Goal: Task Accomplishment & Management: Use online tool/utility

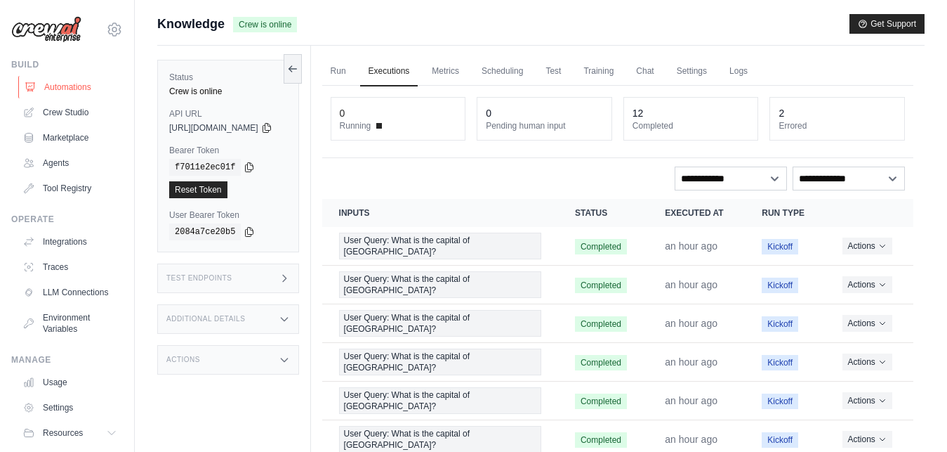
click at [67, 84] on link "Automations" at bounding box center [71, 87] width 106 height 22
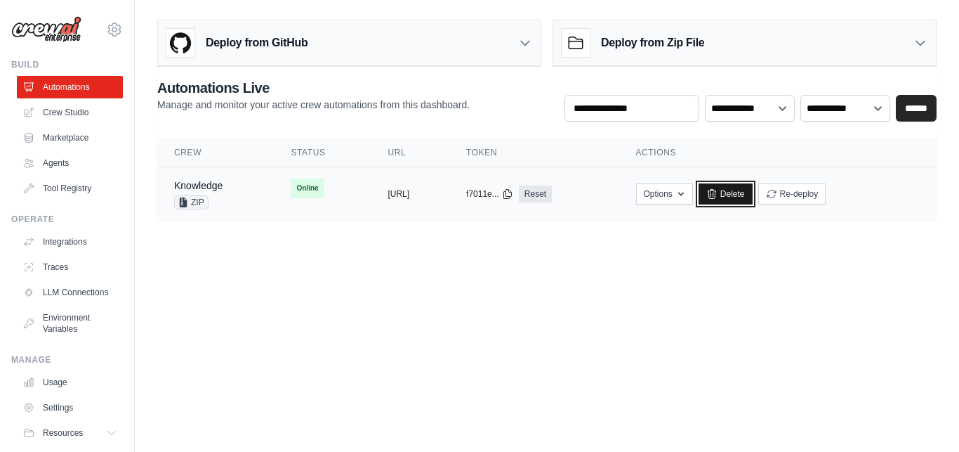
click at [753, 190] on link "Delete" at bounding box center [726, 193] width 54 height 21
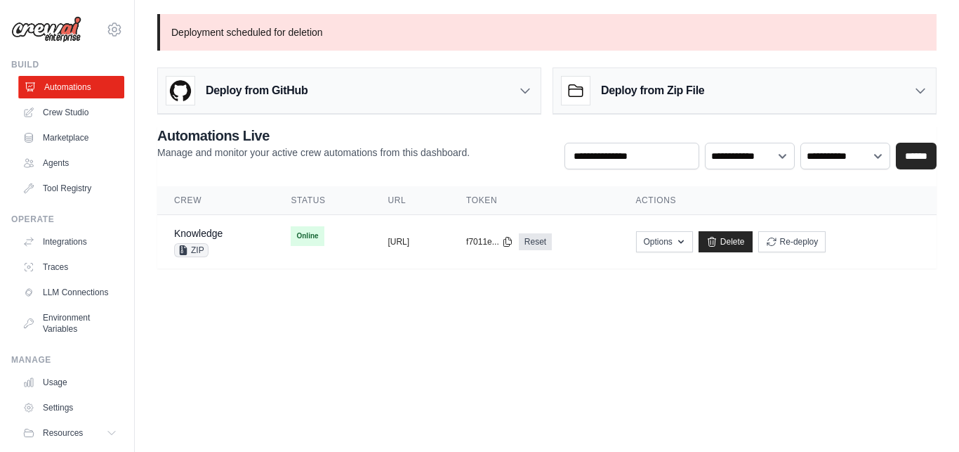
click at [57, 91] on link "Automations" at bounding box center [71, 87] width 106 height 22
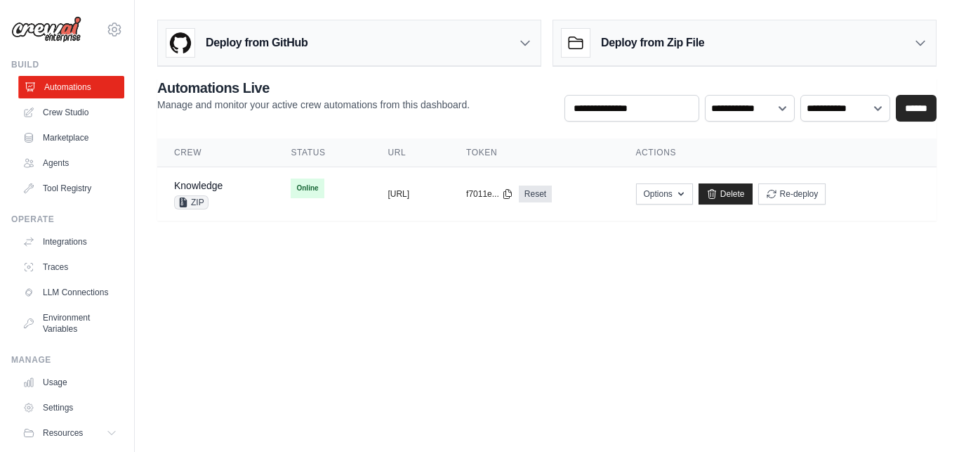
click at [73, 91] on link "Automations" at bounding box center [71, 87] width 106 height 22
click at [80, 89] on link "Automations" at bounding box center [71, 87] width 106 height 22
click at [80, 89] on link "Automations" at bounding box center [70, 87] width 106 height 22
click at [753, 196] on link "Delete" at bounding box center [726, 193] width 54 height 21
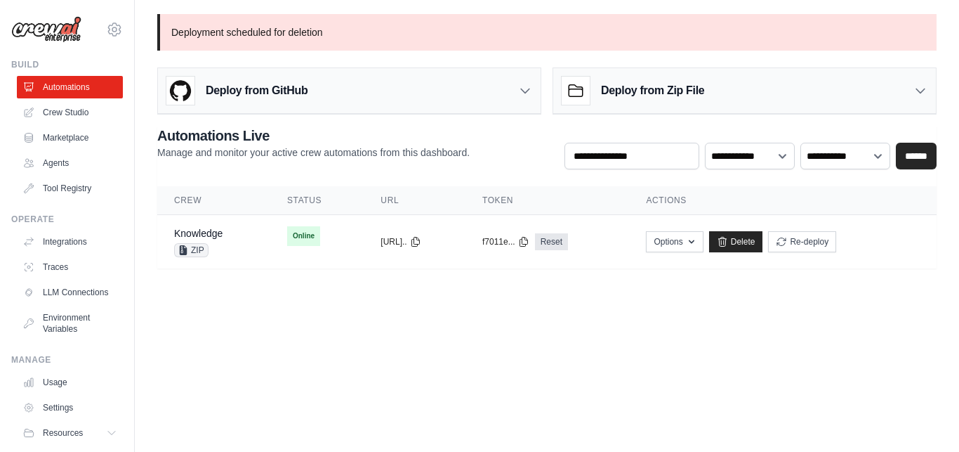
click at [53, 36] on img at bounding box center [46, 29] width 70 height 27
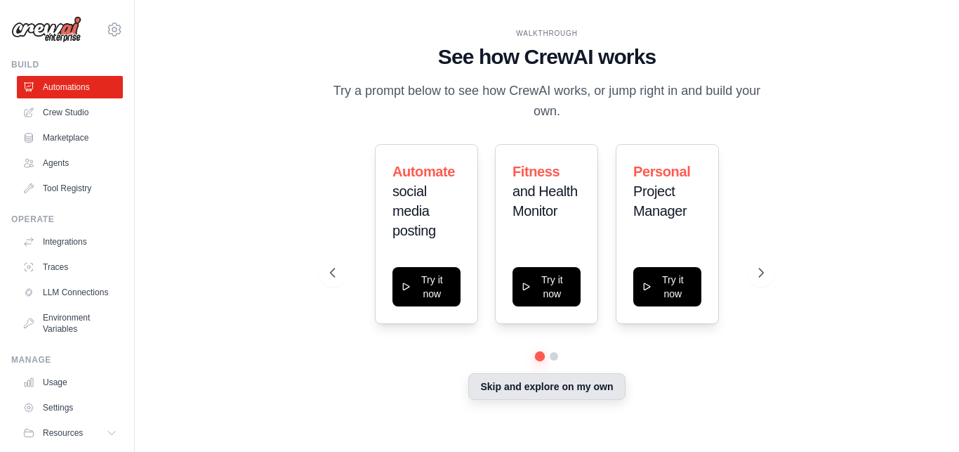
click at [548, 385] on button "Skip and explore on my own" at bounding box center [546, 386] width 157 height 27
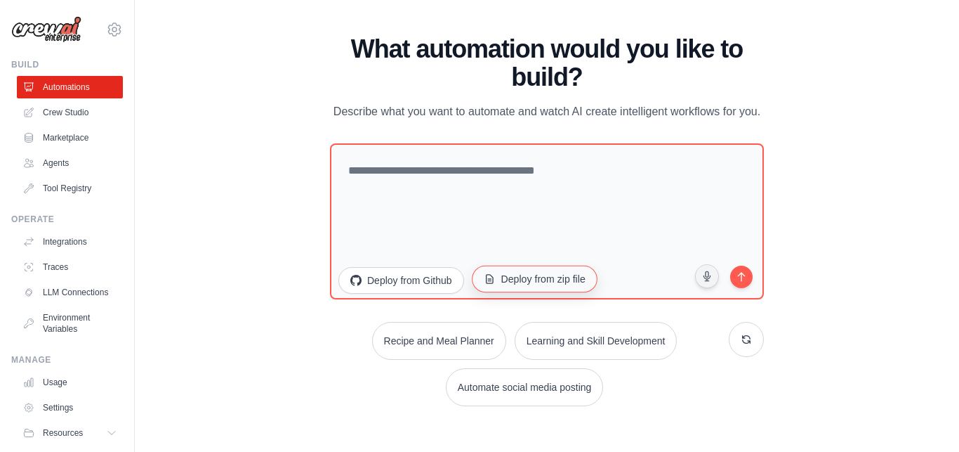
click at [539, 282] on button "Deploy from zip file" at bounding box center [535, 278] width 126 height 27
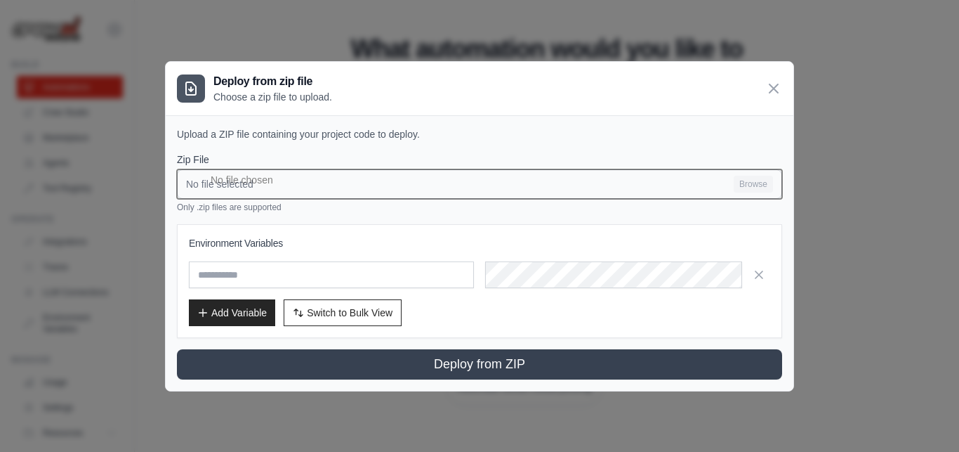
click at [213, 184] on input "No file selected Browse" at bounding box center [479, 183] width 605 height 29
type input "**********"
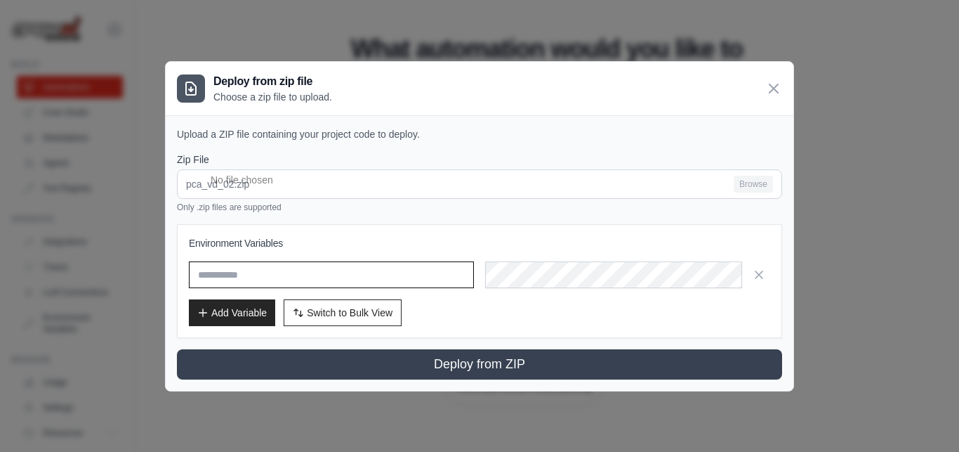
click at [260, 272] on input "text" at bounding box center [331, 274] width 285 height 27
type input "**********"
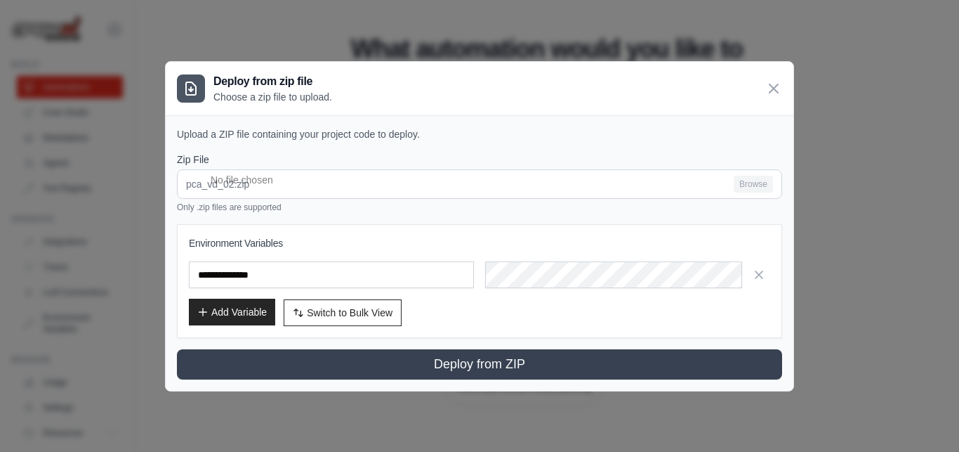
click at [246, 315] on button "Add Variable" at bounding box center [232, 311] width 86 height 27
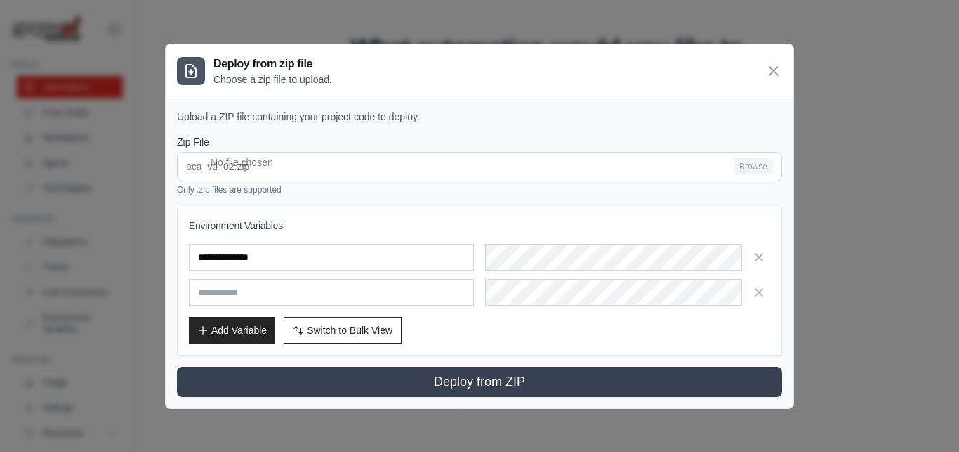
click at [238, 296] on input "text" at bounding box center [331, 292] width 285 height 27
type input "**********"
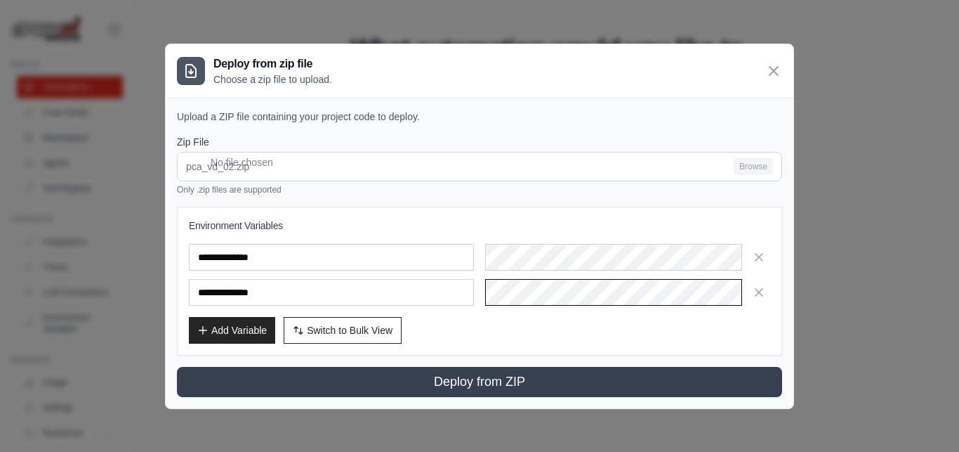
click at [515, 292] on div at bounding box center [627, 292] width 285 height 27
click at [540, 334] on div "Add Variable Switch to Bulk View Switch to Table View" at bounding box center [479, 330] width 581 height 27
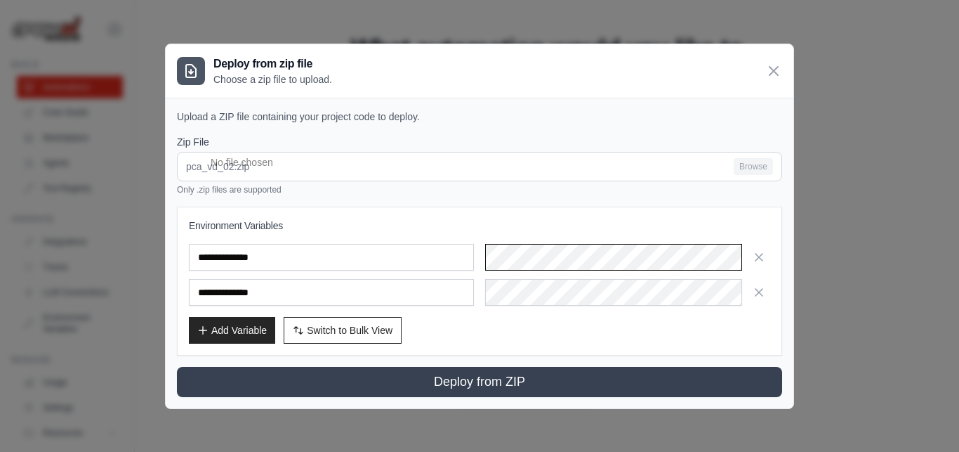
click at [540, 256] on div at bounding box center [627, 257] width 285 height 27
click at [775, 334] on div "**********" at bounding box center [479, 280] width 605 height 149
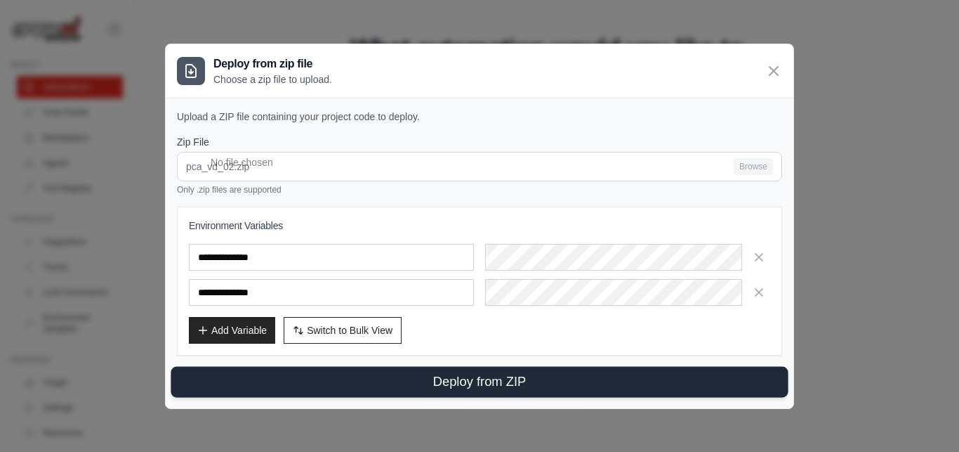
click at [478, 374] on button "Deploy from ZIP" at bounding box center [479, 381] width 617 height 31
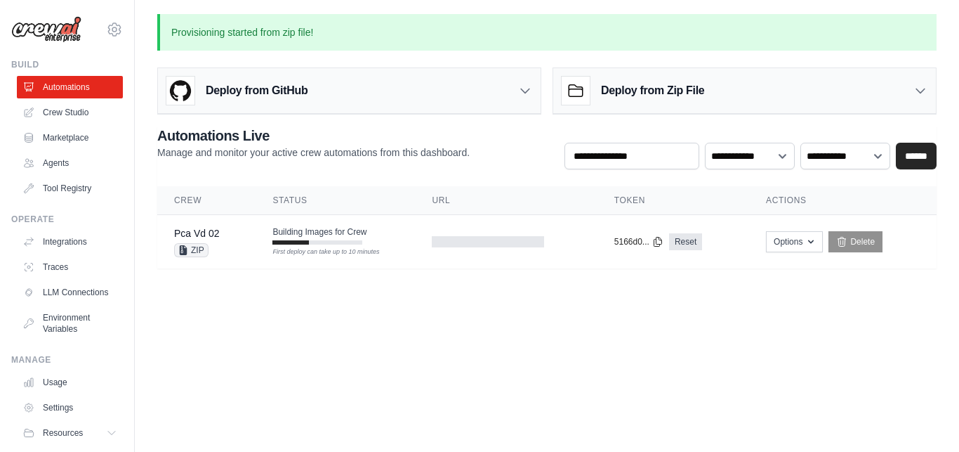
click at [459, 331] on body "[EMAIL_ADDRESS][DOMAIN_NAME] Settings Build Automations Crew Studio" at bounding box center [479, 226] width 959 height 452
click at [264, 297] on main "Provisioning started from zip file! Deploy from GitHub Deploy your project dire…" at bounding box center [547, 149] width 824 height 299
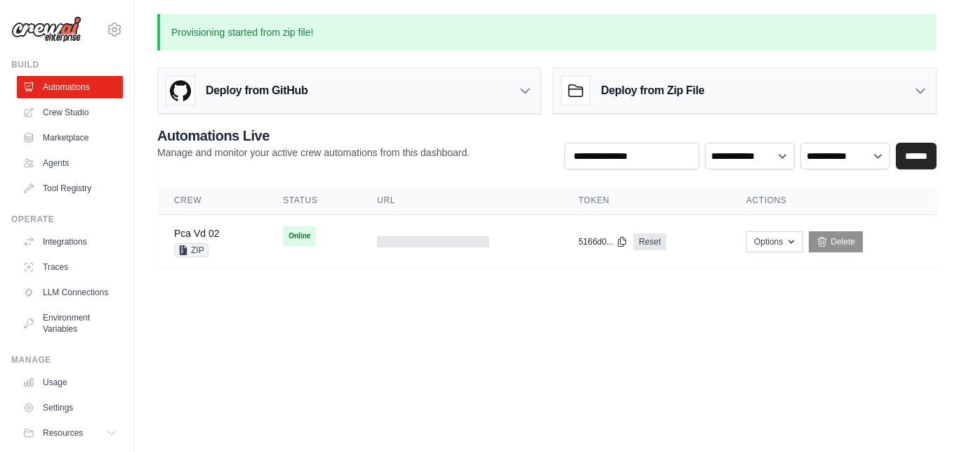
click at [492, 341] on body "[EMAIL_ADDRESS][DOMAIN_NAME] Settings Build Automations Crew Studio" at bounding box center [479, 226] width 959 height 452
click at [647, 97] on h3 "Deploy from Zip File" at bounding box center [652, 90] width 103 height 17
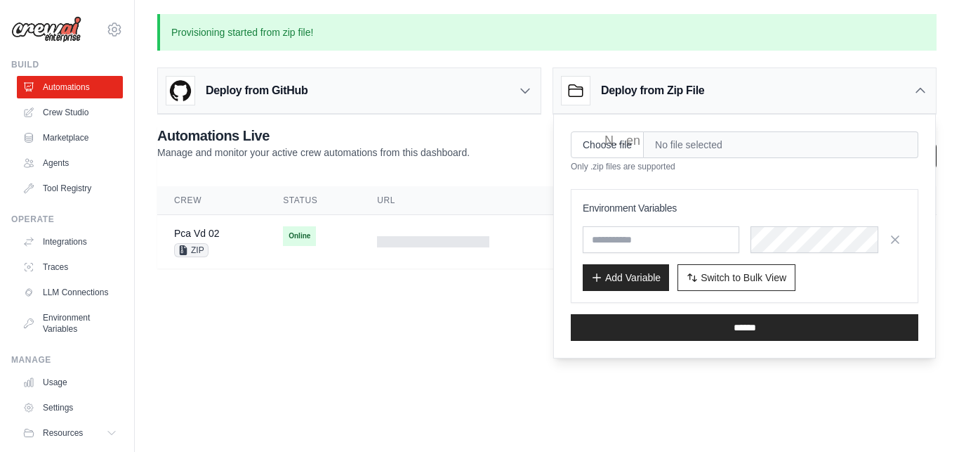
click at [917, 90] on icon at bounding box center [921, 91] width 14 height 14
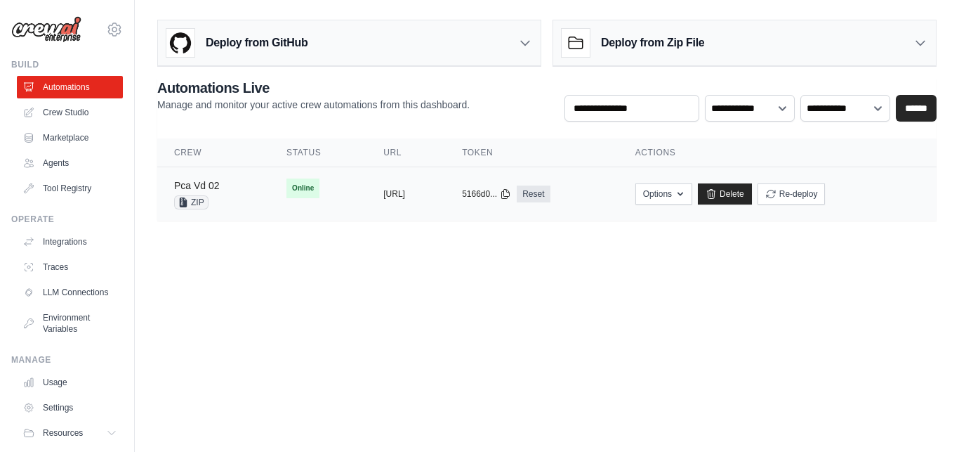
click at [200, 184] on link "Pca Vd 02" at bounding box center [197, 185] width 46 height 11
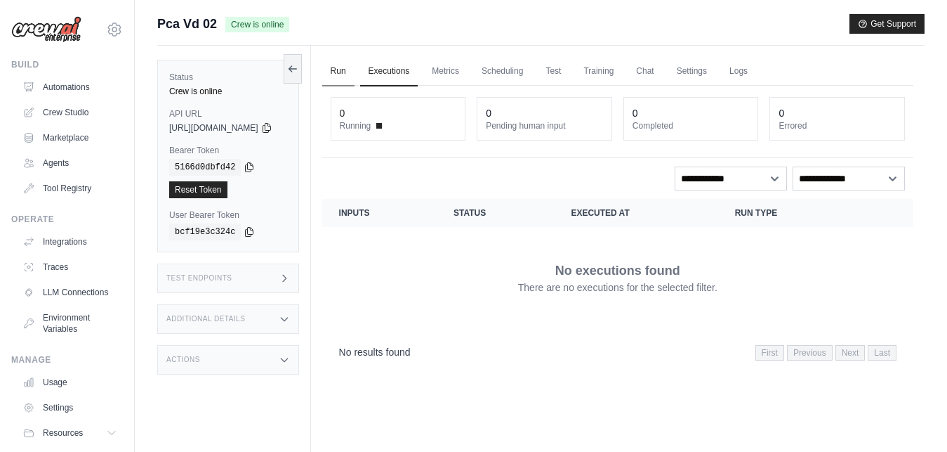
click at [355, 70] on link "Run" at bounding box center [338, 71] width 32 height 29
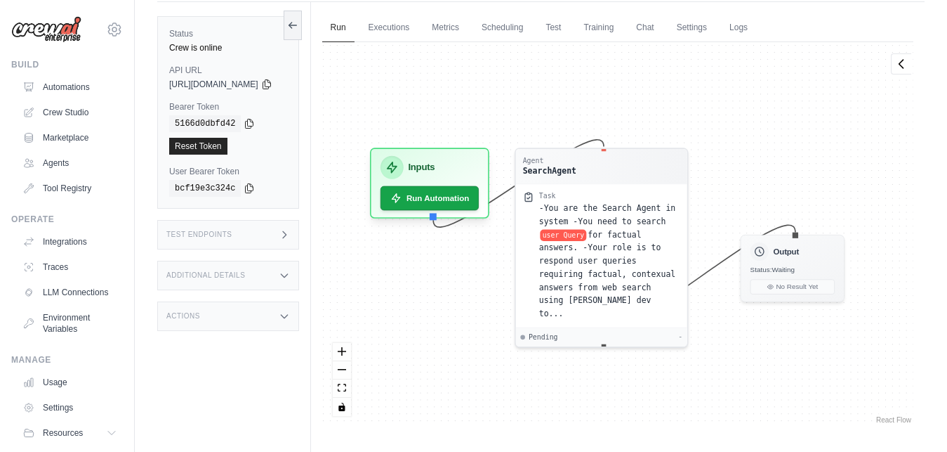
scroll to position [60, 0]
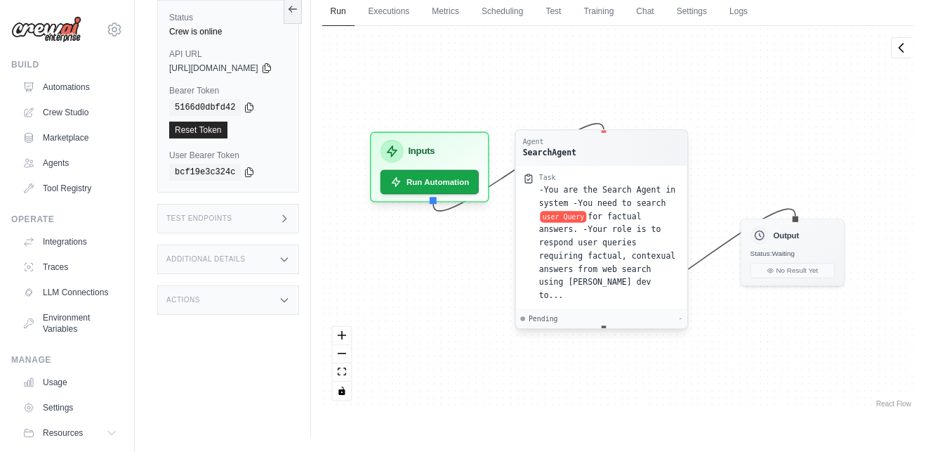
click at [569, 154] on div "SearchAgent" at bounding box center [548, 152] width 53 height 11
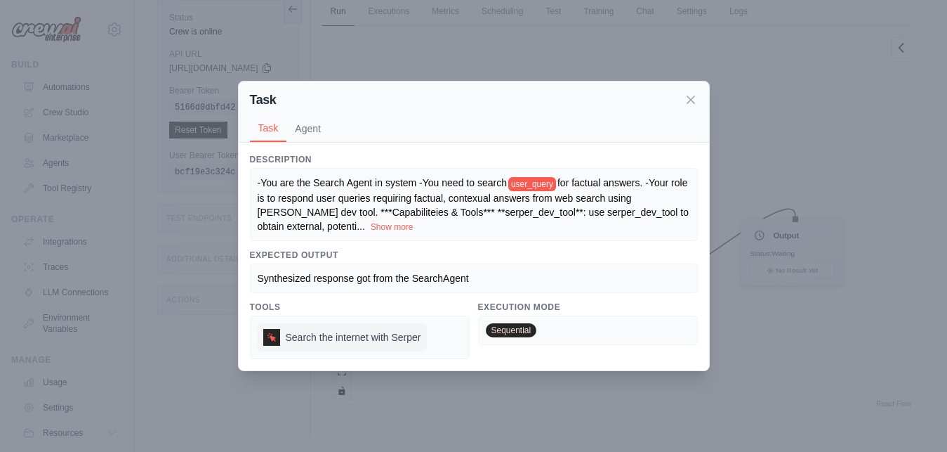
click at [371, 334] on span "Search the internet with Serper" at bounding box center [354, 337] width 136 height 14
click at [310, 126] on button "Agent" at bounding box center [308, 127] width 43 height 27
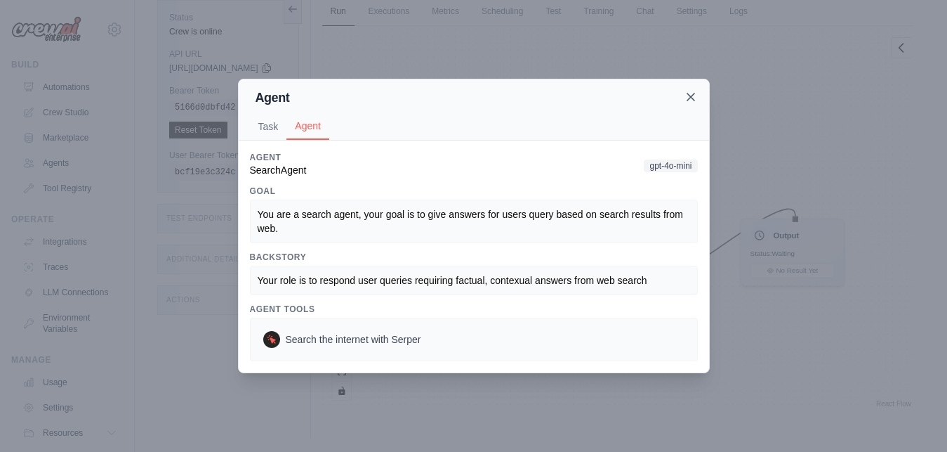
click at [689, 93] on icon at bounding box center [691, 97] width 14 height 14
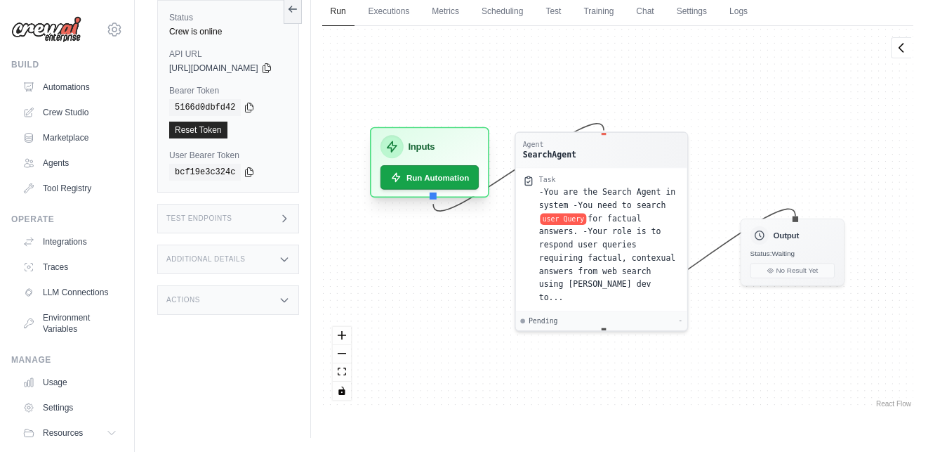
click at [435, 152] on h3 "Inputs" at bounding box center [421, 147] width 27 height 14
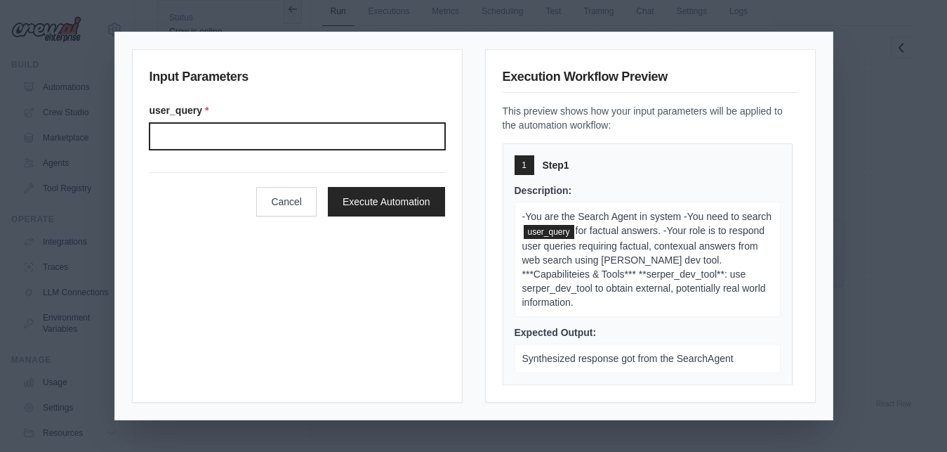
click at [270, 140] on input "User query" at bounding box center [298, 136] width 296 height 27
type input "**"
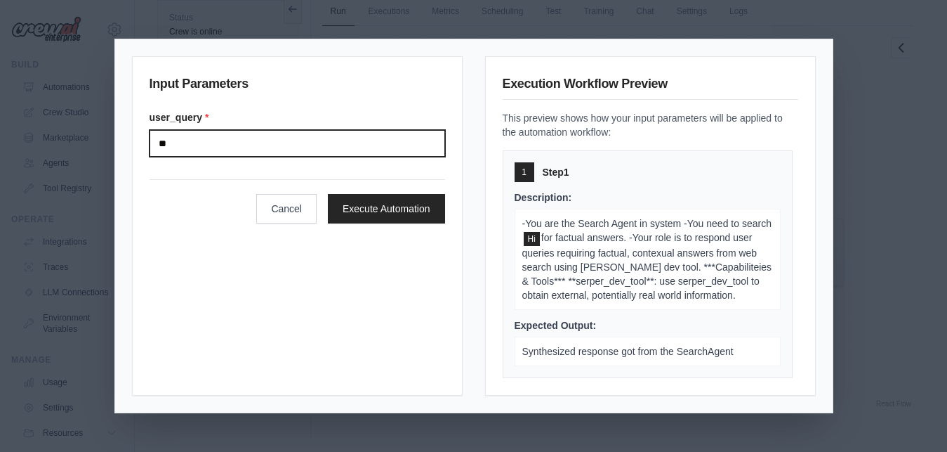
click button "Execute Automation" at bounding box center [386, 208] width 117 height 29
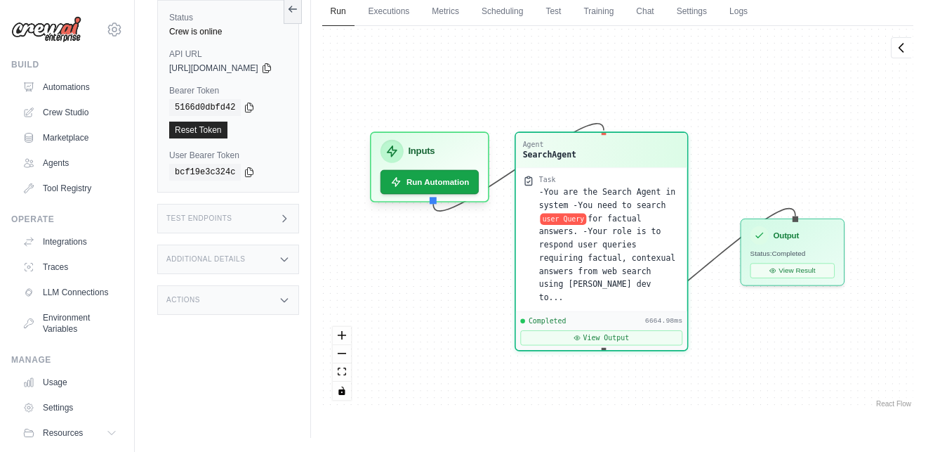
scroll to position [1541, 0]
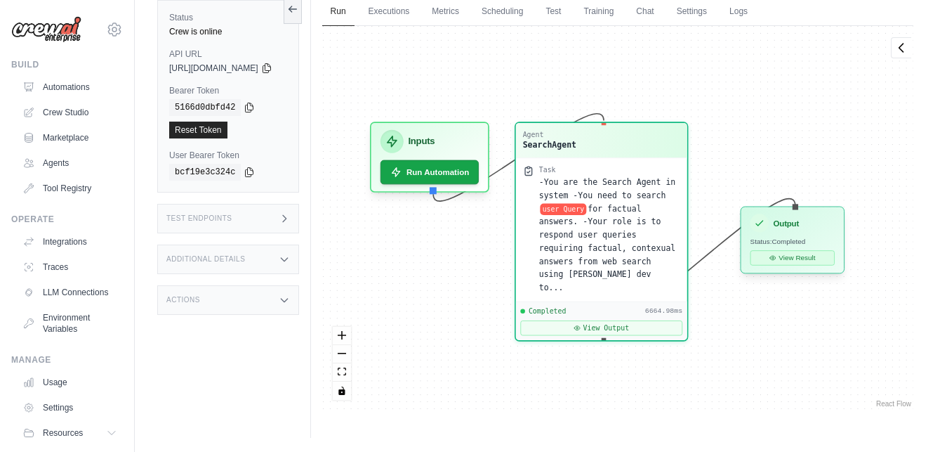
click at [834, 257] on button "View Result" at bounding box center [792, 257] width 84 height 15
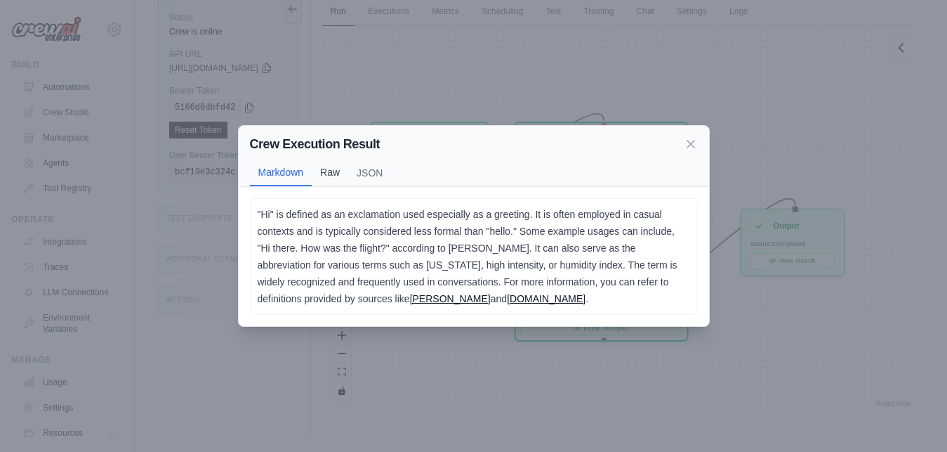
click at [328, 180] on button "Raw" at bounding box center [330, 172] width 37 height 27
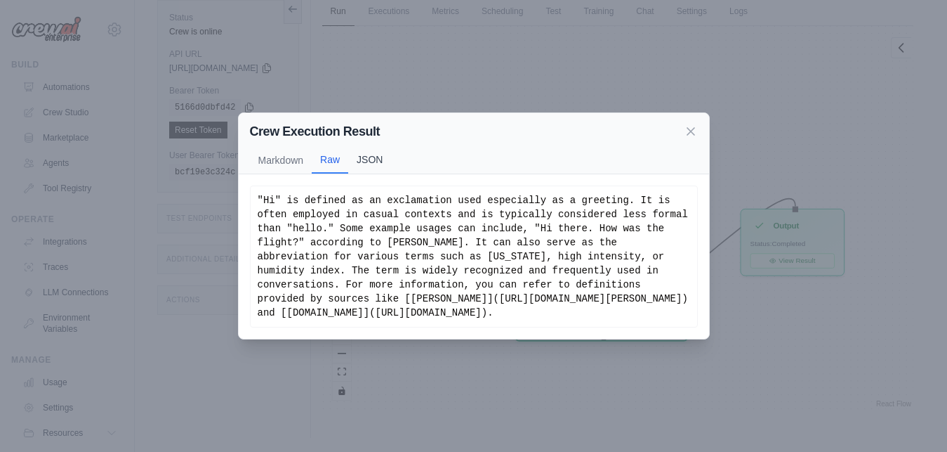
click at [373, 169] on button "JSON" at bounding box center [369, 159] width 43 height 27
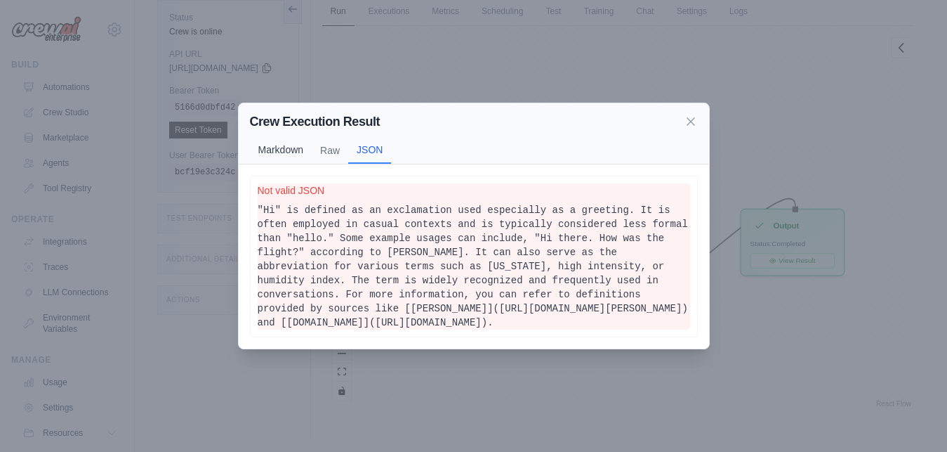
click at [256, 160] on button "Markdown" at bounding box center [281, 149] width 62 height 27
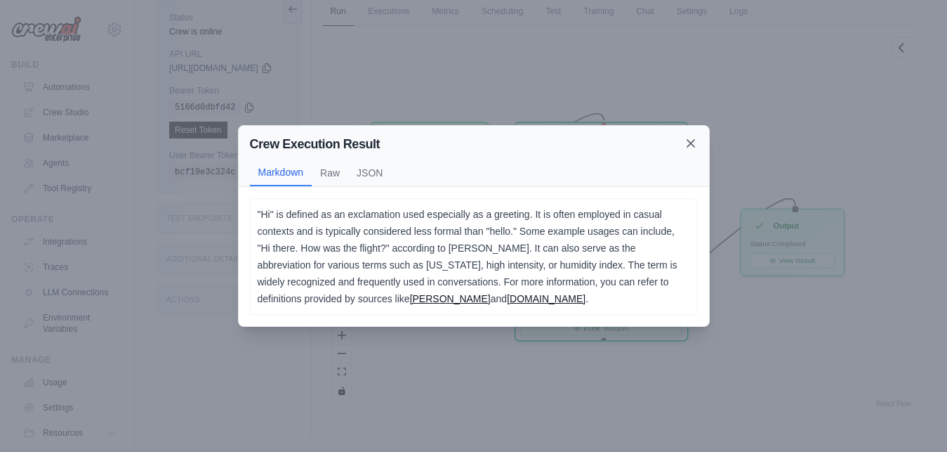
click at [694, 150] on icon at bounding box center [691, 143] width 14 height 14
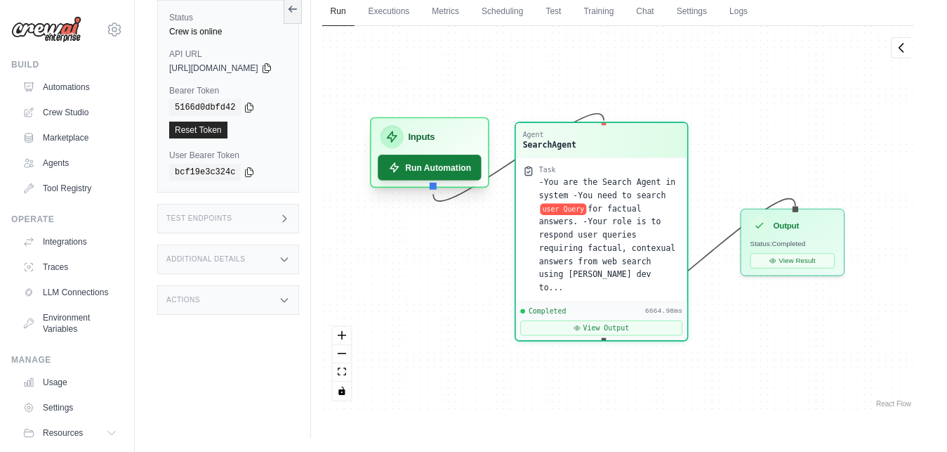
click at [461, 173] on button "Run Automation" at bounding box center [429, 166] width 103 height 25
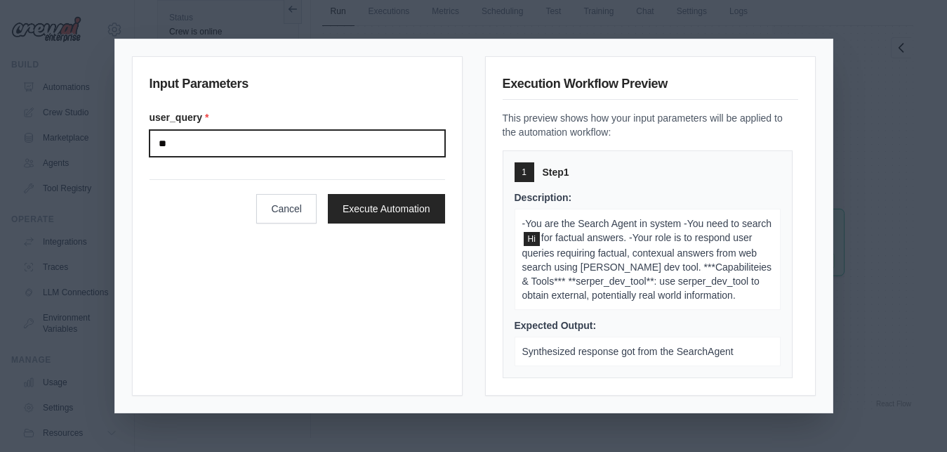
click at [235, 140] on input "**" at bounding box center [298, 143] width 296 height 27
type input "*"
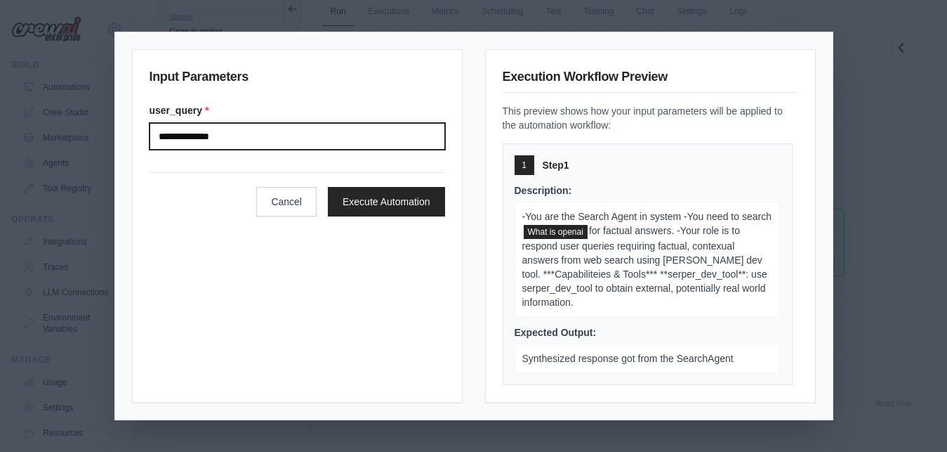
type input "**********"
click button "Execute Automation" at bounding box center [386, 201] width 117 height 29
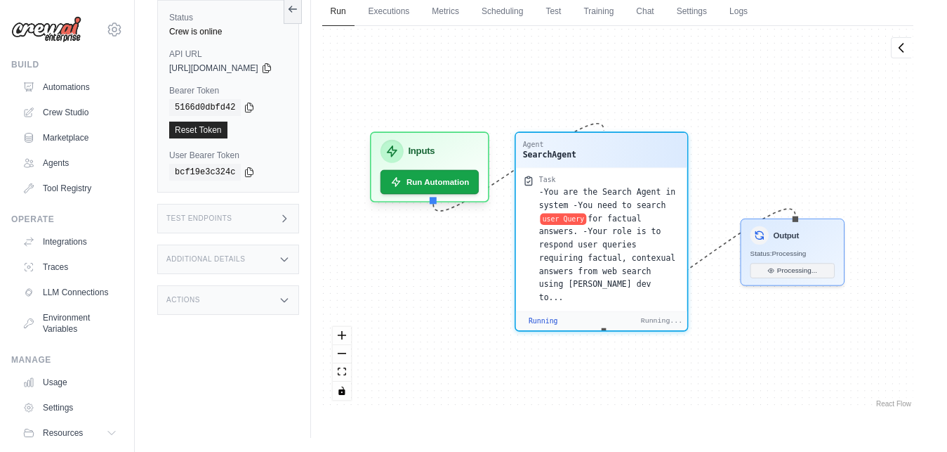
scroll to position [1291, 0]
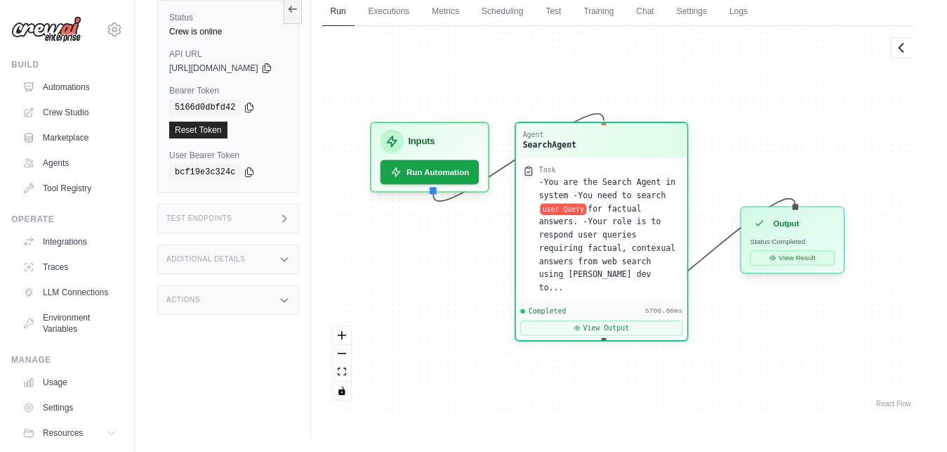
click at [821, 261] on button "View Result" at bounding box center [792, 257] width 84 height 15
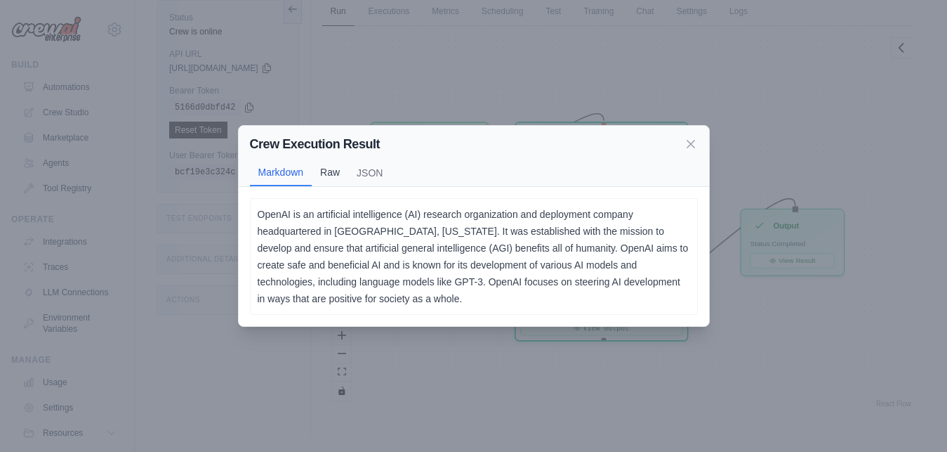
click at [333, 176] on button "Raw" at bounding box center [330, 172] width 37 height 27
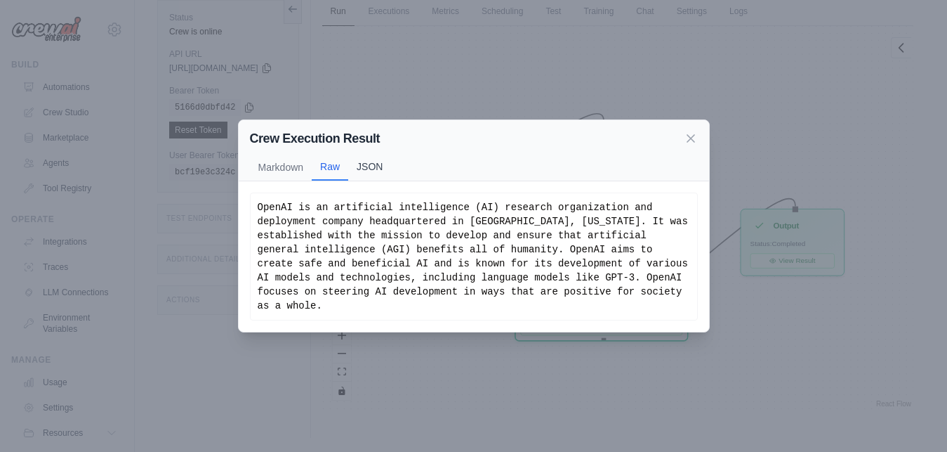
click at [360, 178] on button "JSON" at bounding box center [369, 166] width 43 height 27
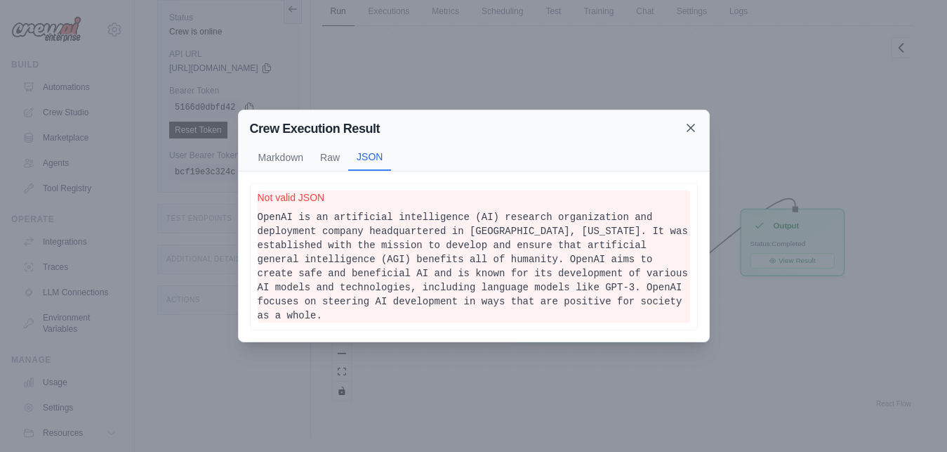
click at [692, 131] on icon at bounding box center [690, 127] width 7 height 7
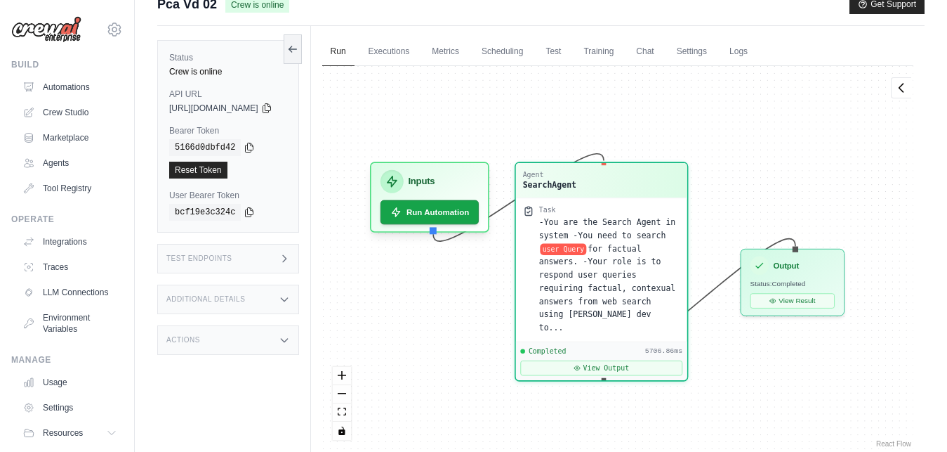
scroll to position [0, 0]
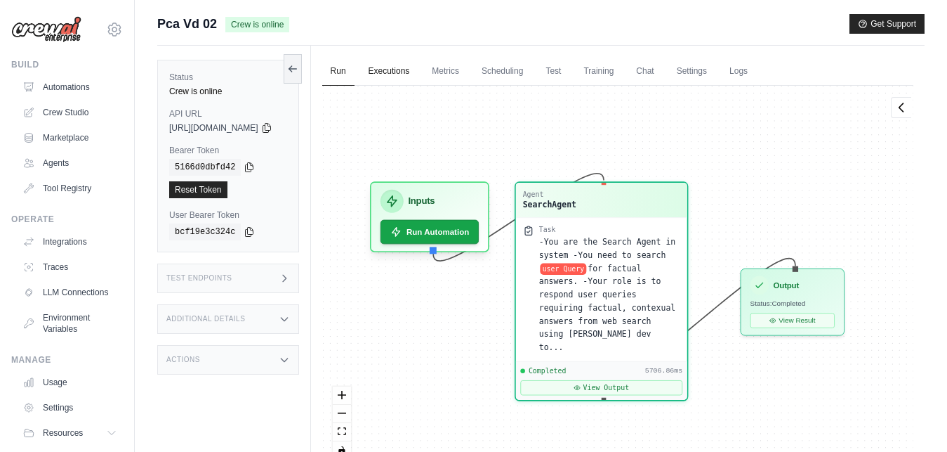
click at [419, 70] on link "Executions" at bounding box center [389, 71] width 58 height 29
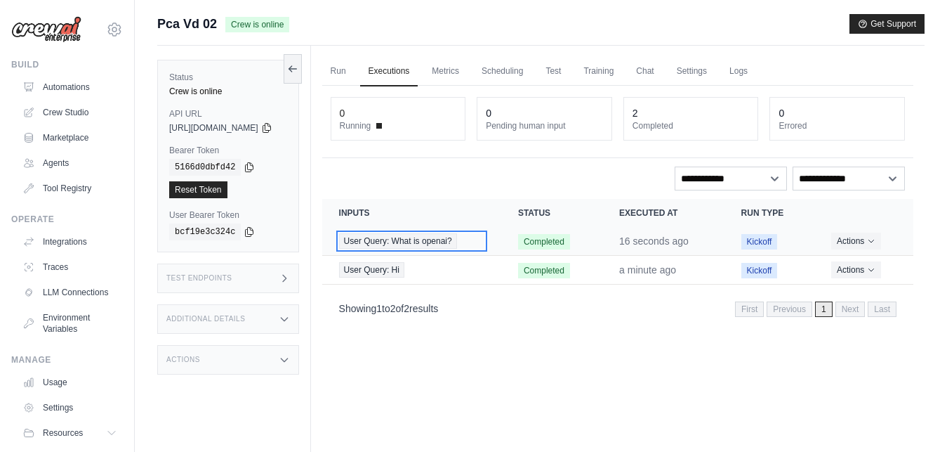
click at [420, 242] on span "User Query: What is openai?" at bounding box center [398, 240] width 118 height 15
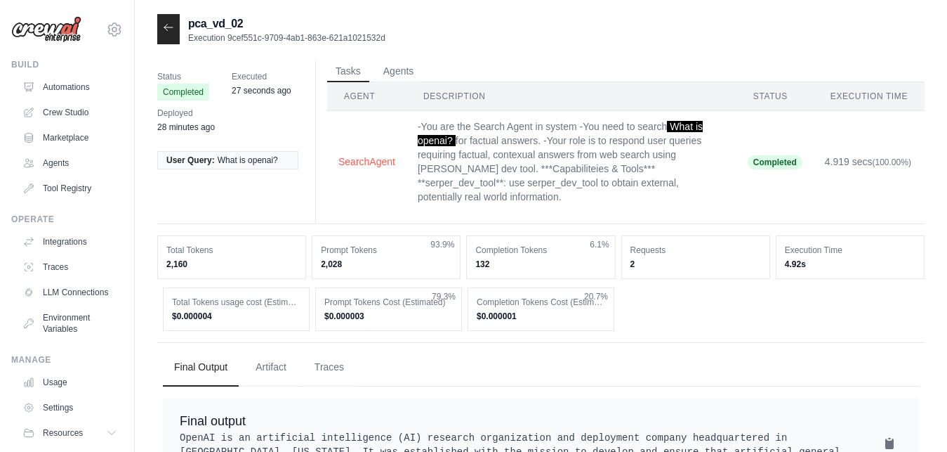
click at [673, 348] on ul "Final Output Artifact Traces" at bounding box center [541, 367] width 756 height 38
click at [407, 77] on button "Agents" at bounding box center [399, 70] width 48 height 21
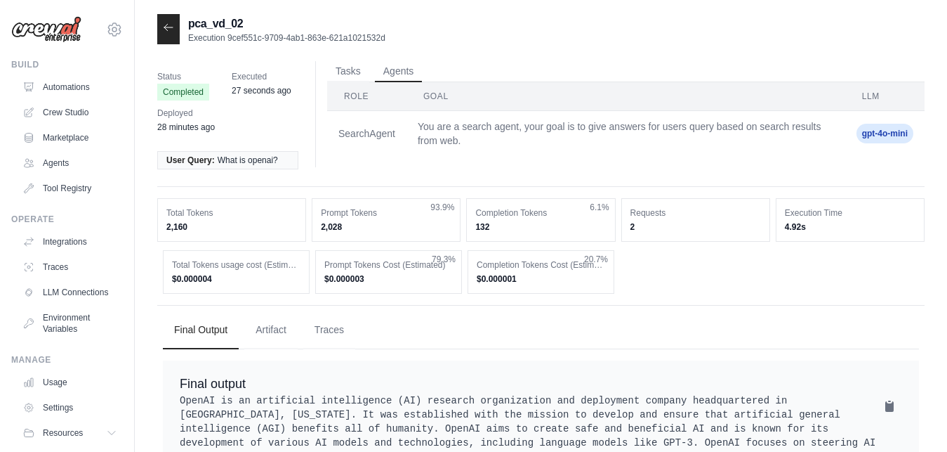
click at [170, 29] on icon at bounding box center [168, 27] width 11 height 11
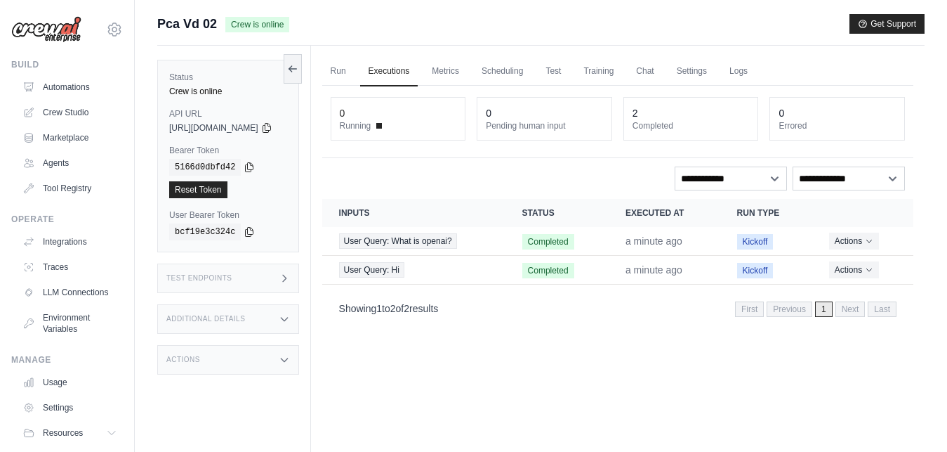
click at [293, 276] on div "Test Endpoints" at bounding box center [228, 277] width 142 height 29
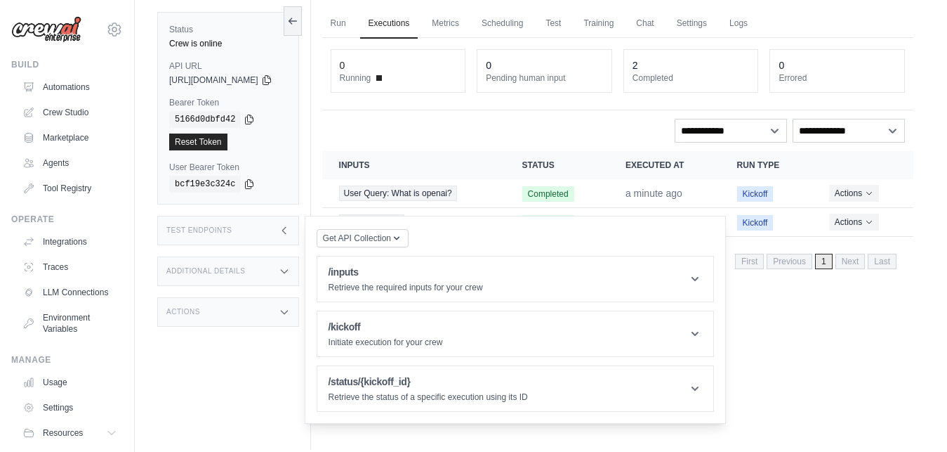
scroll to position [60, 0]
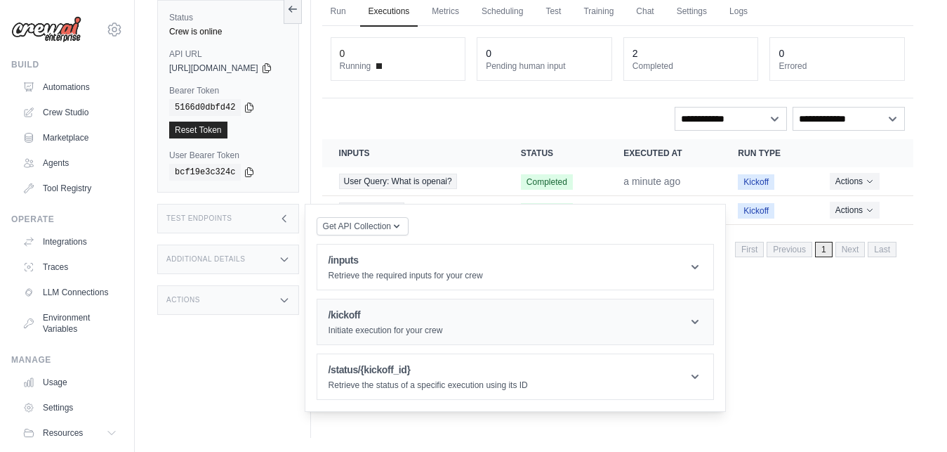
click at [702, 328] on icon at bounding box center [695, 322] width 14 height 14
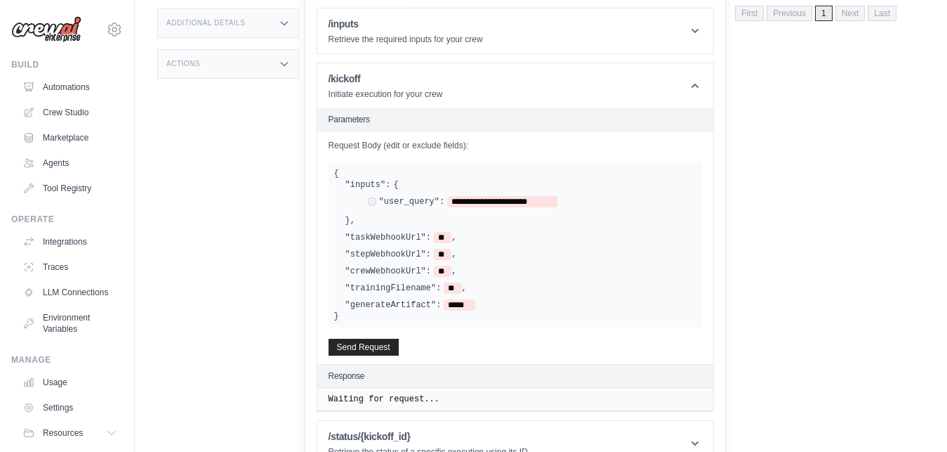
scroll to position [296, 0]
drag, startPoint x: 947, startPoint y: 388, endPoint x: 949, endPoint y: 291, distance: 97.6
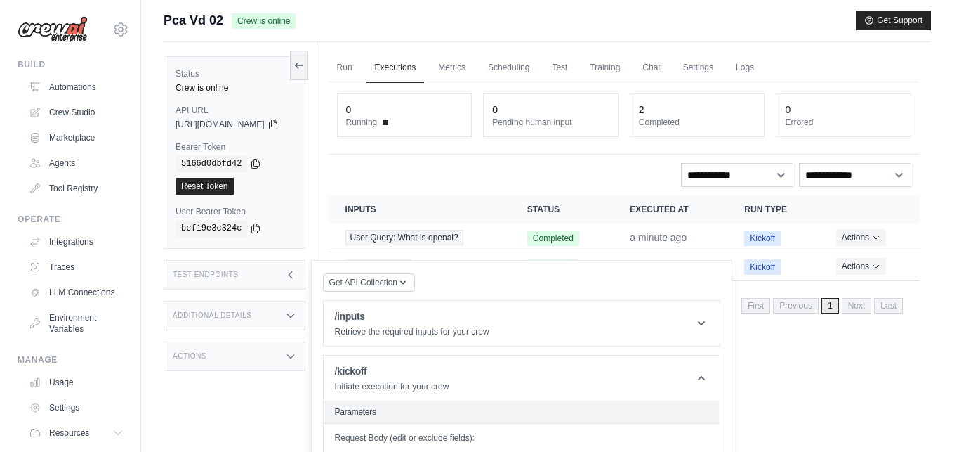
scroll to position [0, 0]
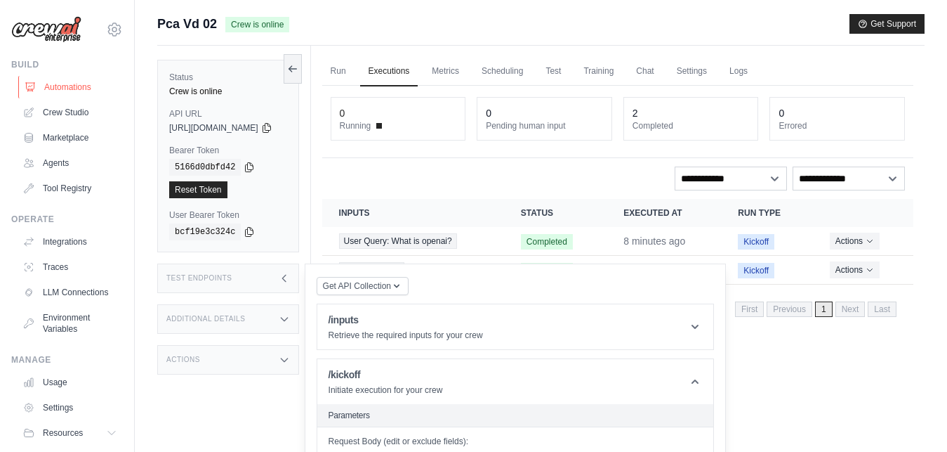
click at [62, 89] on link "Automations" at bounding box center [71, 87] width 106 height 22
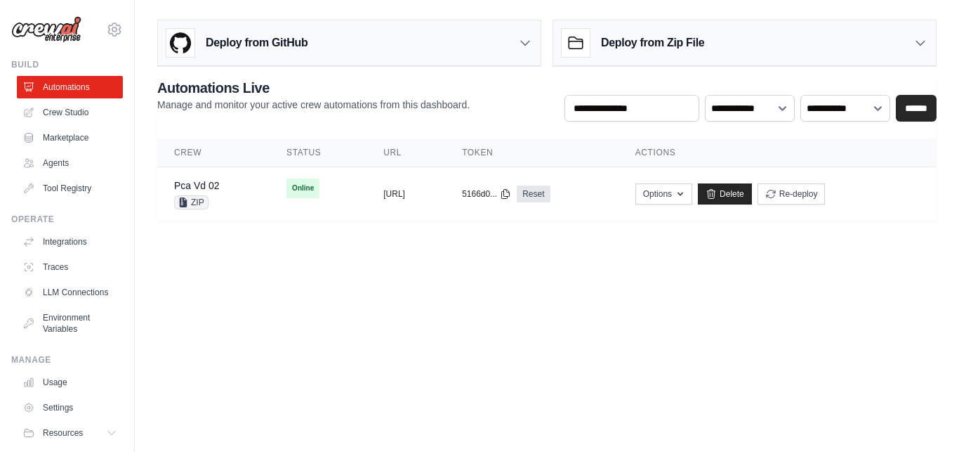
click at [350, 46] on div "Deploy from GitHub" at bounding box center [349, 43] width 383 height 46
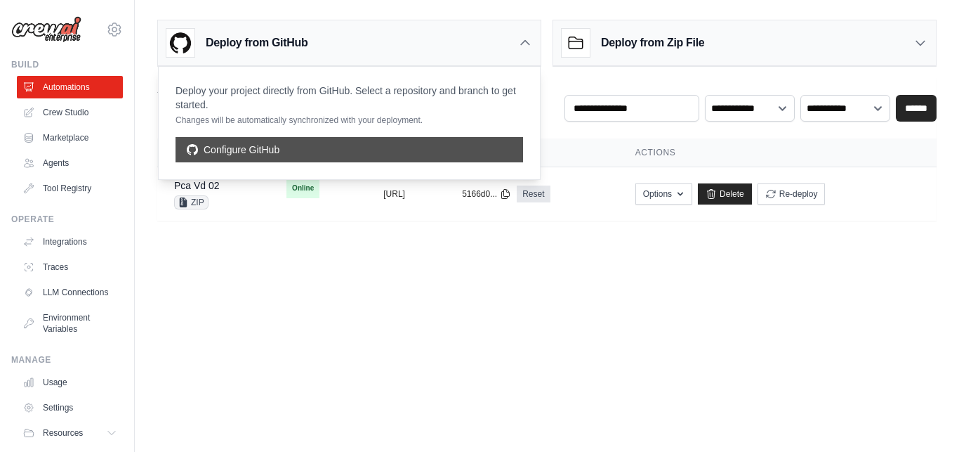
click at [275, 150] on link "Configure GitHub" at bounding box center [350, 149] width 348 height 25
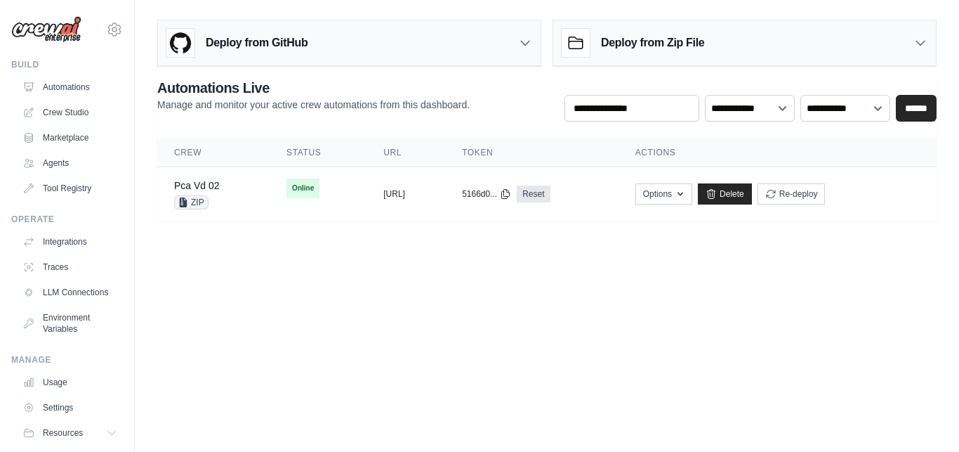
click at [304, 46] on h3 "Deploy from GitHub" at bounding box center [257, 42] width 102 height 17
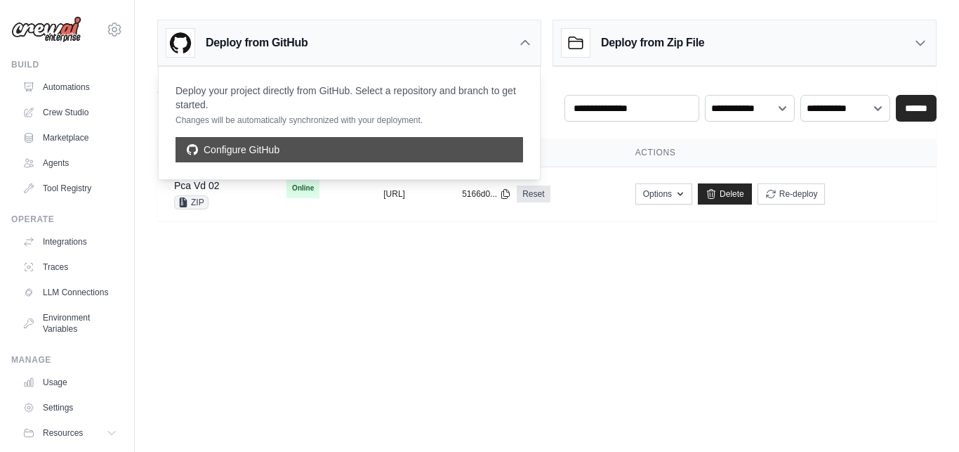
click at [277, 147] on link "Configure GitHub" at bounding box center [350, 149] width 348 height 25
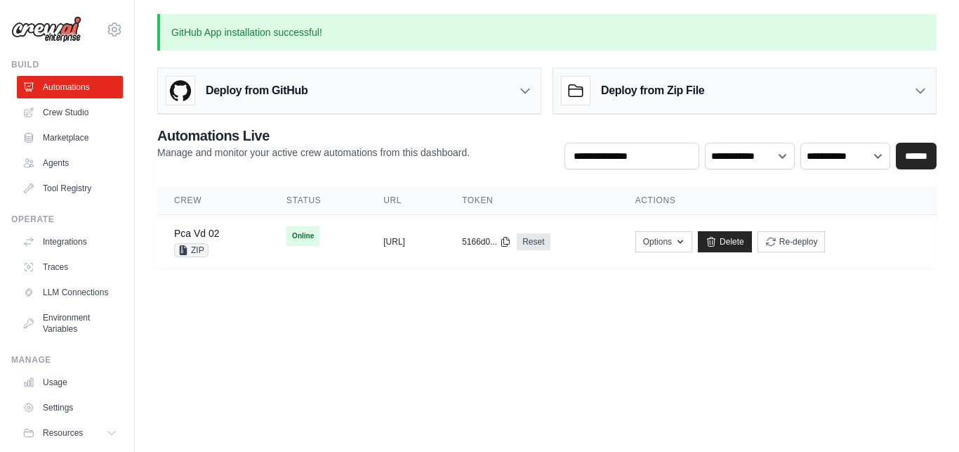
click at [303, 99] on div "Deploy from GitHub" at bounding box center [236, 91] width 141 height 28
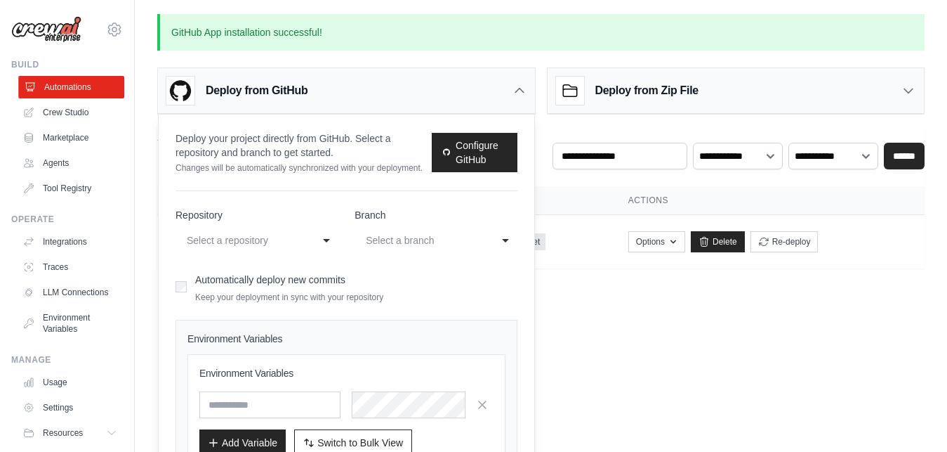
click at [80, 90] on link "Automations" at bounding box center [71, 87] width 106 height 22
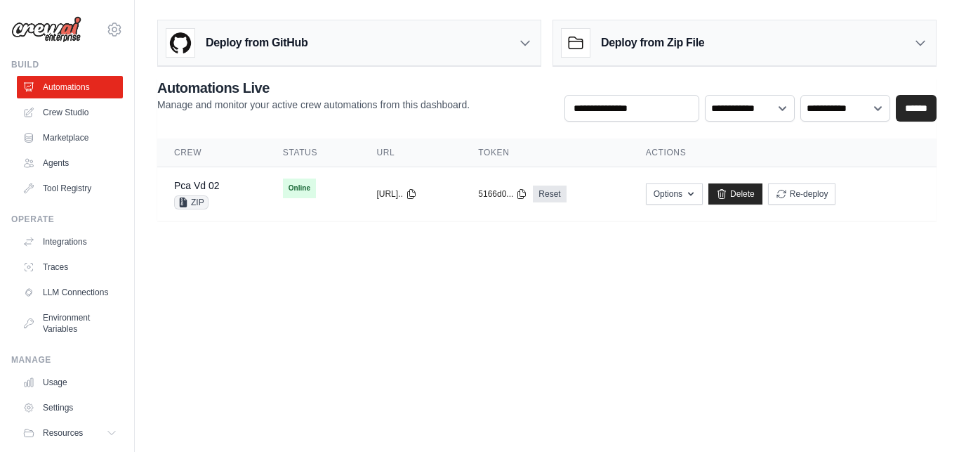
click at [80, 90] on link "Automations" at bounding box center [70, 87] width 106 height 22
click at [294, 53] on div "Deploy from GitHub" at bounding box center [236, 43] width 141 height 28
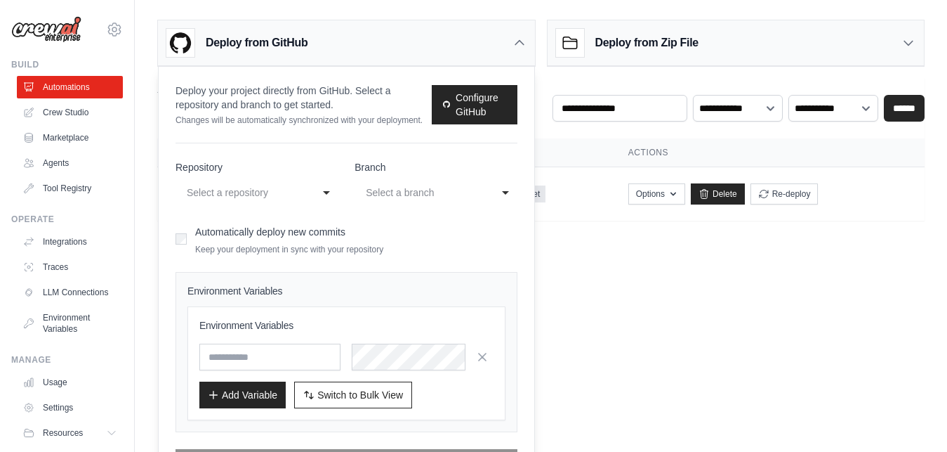
click at [525, 44] on icon at bounding box center [520, 43] width 14 height 14
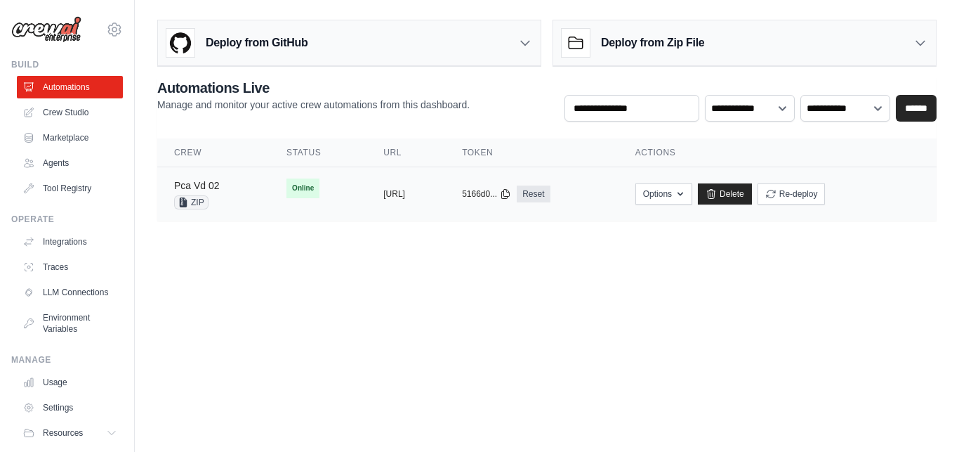
click at [208, 183] on link "Pca Vd 02" at bounding box center [197, 185] width 46 height 11
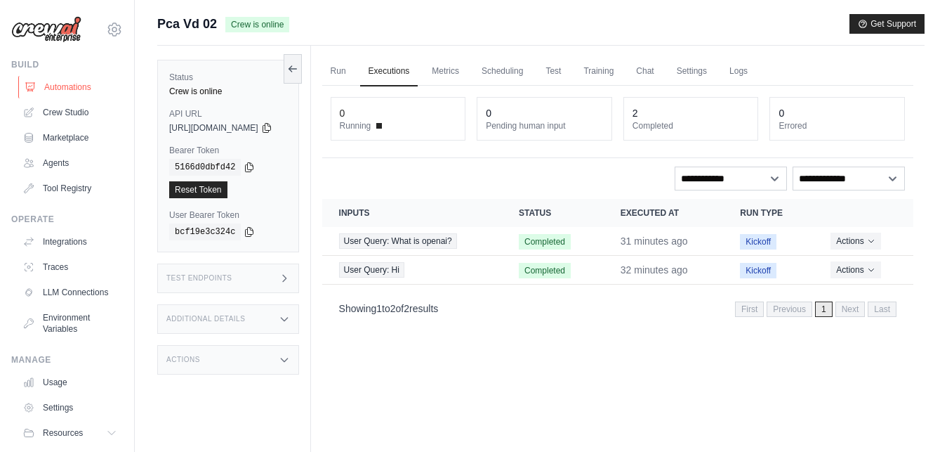
click at [83, 91] on link "Automations" at bounding box center [71, 87] width 106 height 22
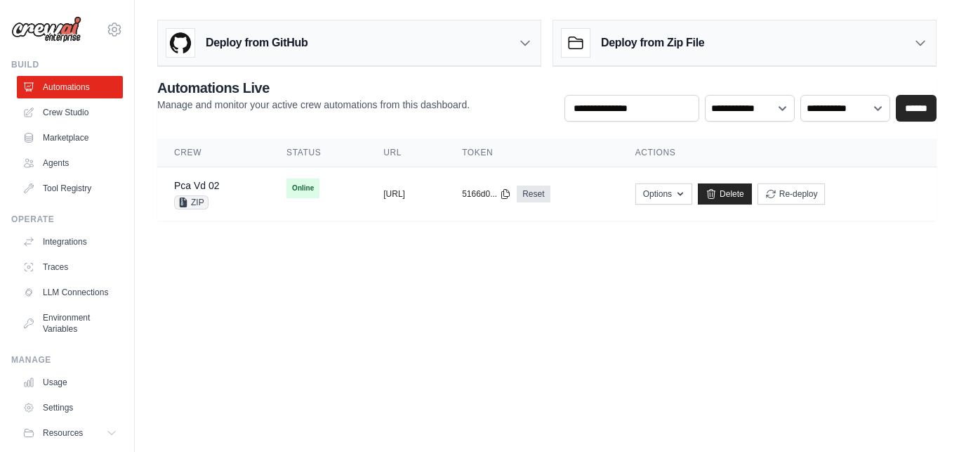
click at [263, 44] on h3 "Deploy from GitHub" at bounding box center [257, 42] width 102 height 17
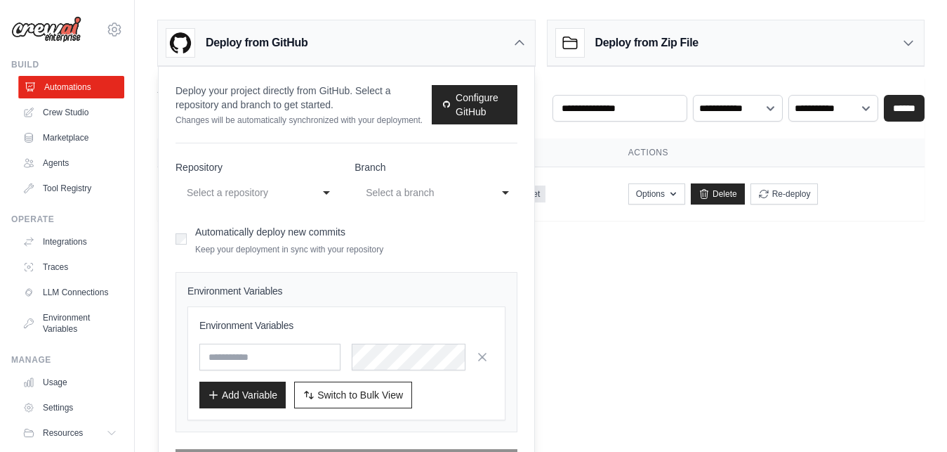
click at [62, 89] on link "Automations" at bounding box center [71, 87] width 106 height 22
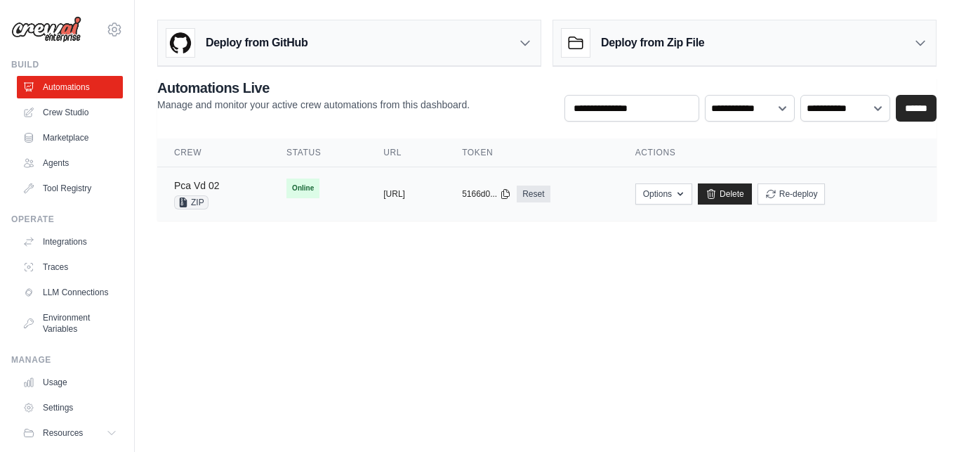
click at [216, 184] on link "Pca Vd 02" at bounding box center [197, 185] width 46 height 11
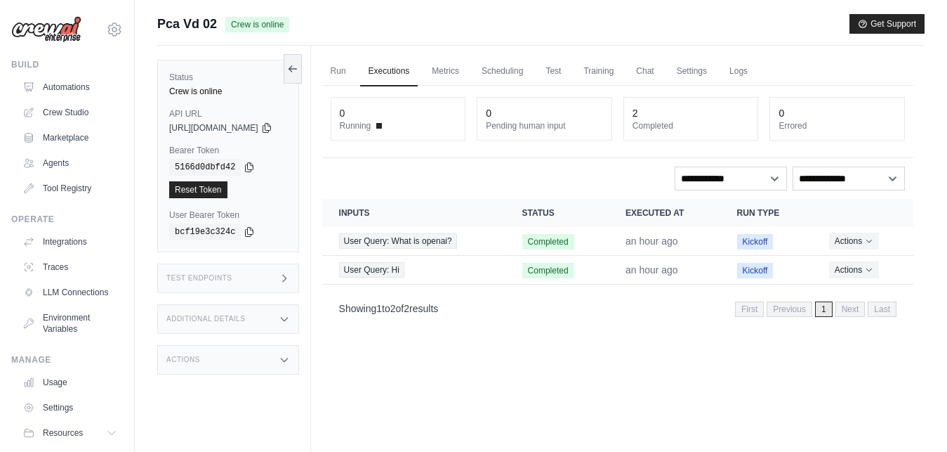
click at [282, 272] on div "Test Endpoints" at bounding box center [228, 277] width 142 height 29
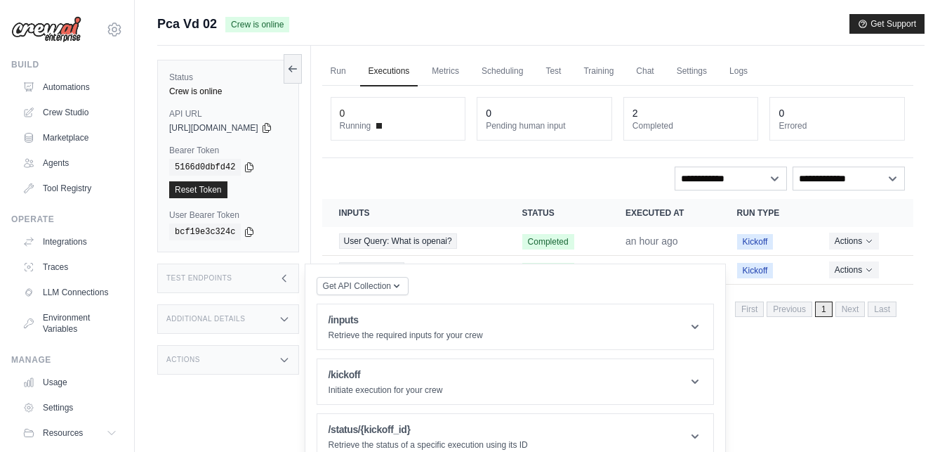
click at [847, 355] on div "Run Executions Metrics Scheduling Test Training Chat Settings Logs 0 Running 0 …" at bounding box center [618, 272] width 614 height 452
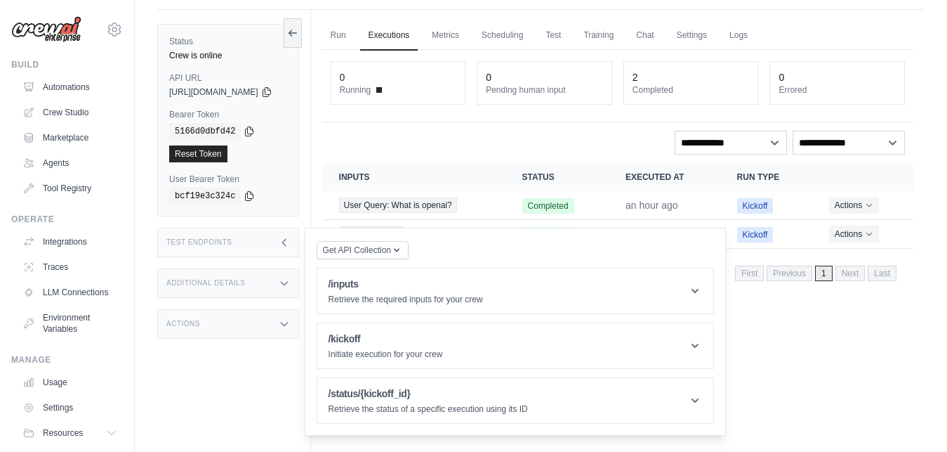
scroll to position [60, 0]
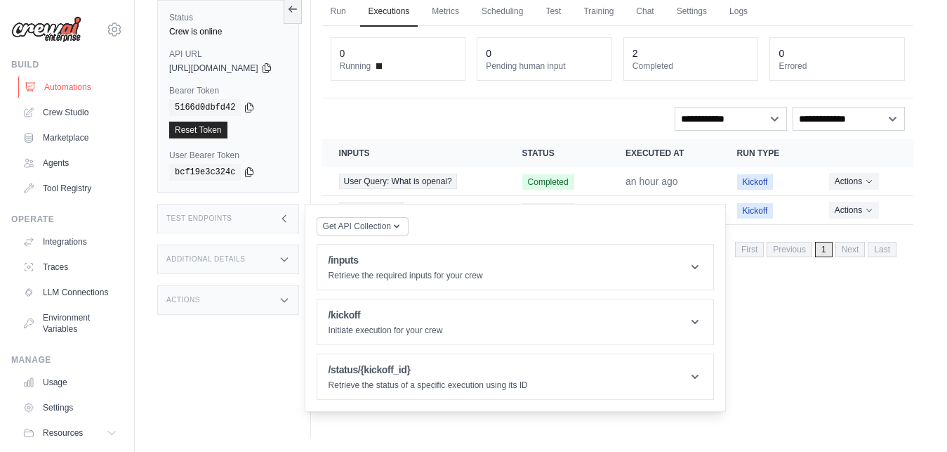
click at [69, 92] on link "Automations" at bounding box center [71, 87] width 106 height 22
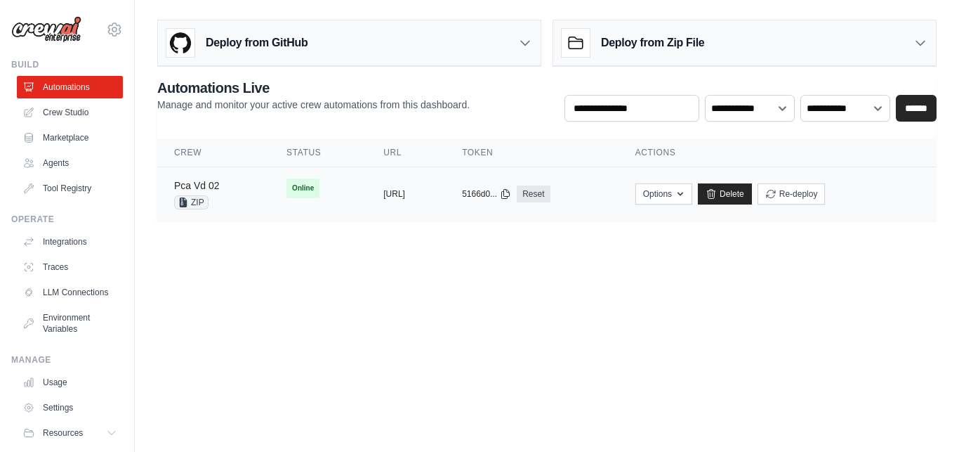
click at [217, 190] on link "Pca Vd 02" at bounding box center [197, 185] width 46 height 11
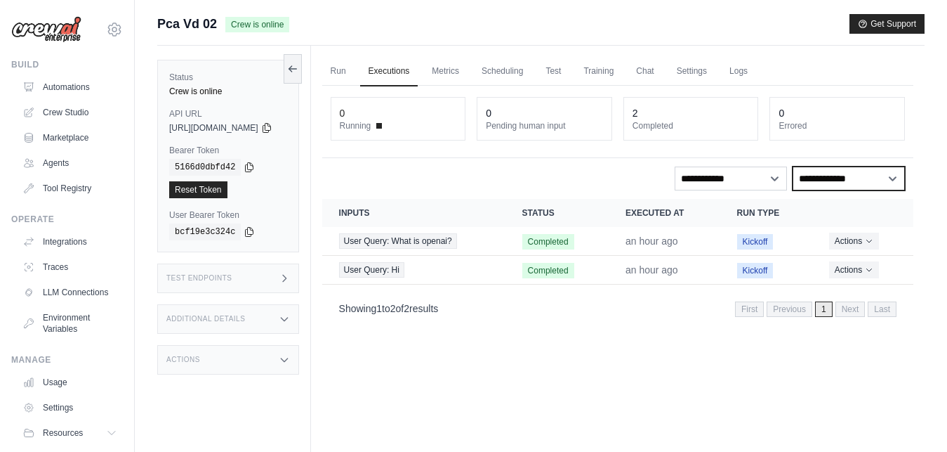
click at [793, 166] on select "**********" at bounding box center [849, 178] width 112 height 24
click at [845, 176] on select "**********" at bounding box center [849, 178] width 112 height 24
click at [468, 72] on link "Metrics" at bounding box center [445, 71] width 44 height 29
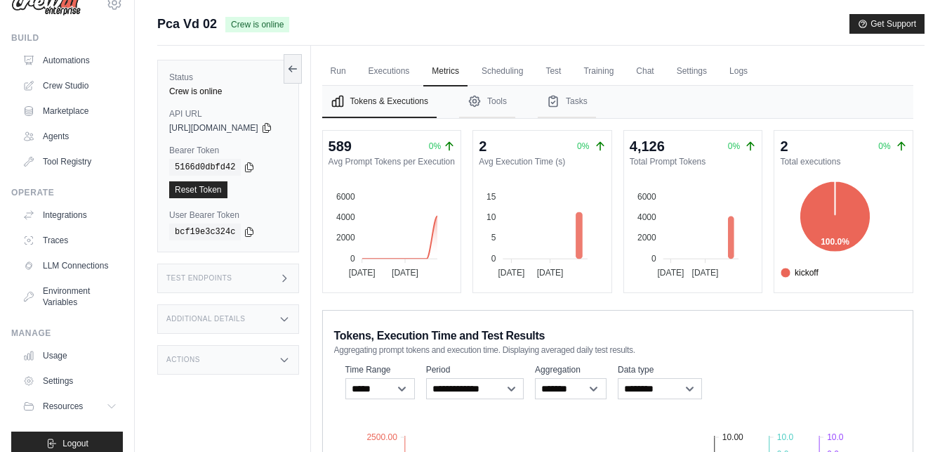
scroll to position [53, 0]
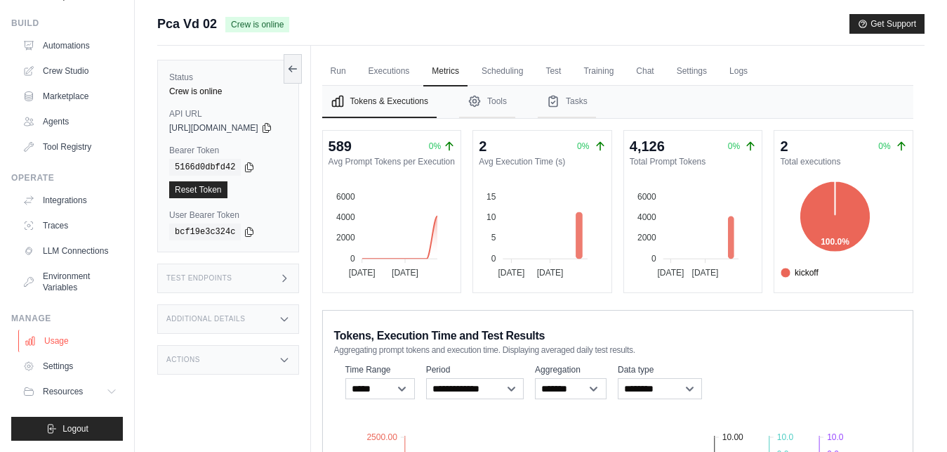
click at [51, 339] on link "Usage" at bounding box center [71, 340] width 106 height 22
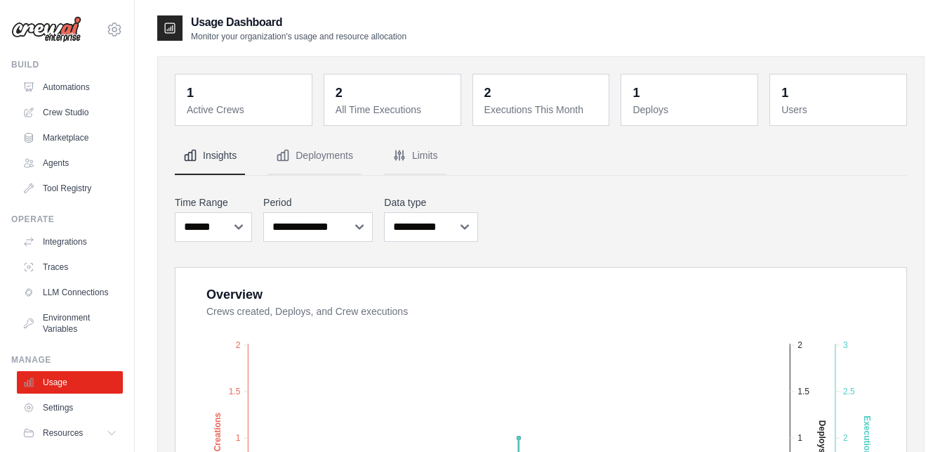
click at [717, 212] on div "**********" at bounding box center [541, 218] width 732 height 52
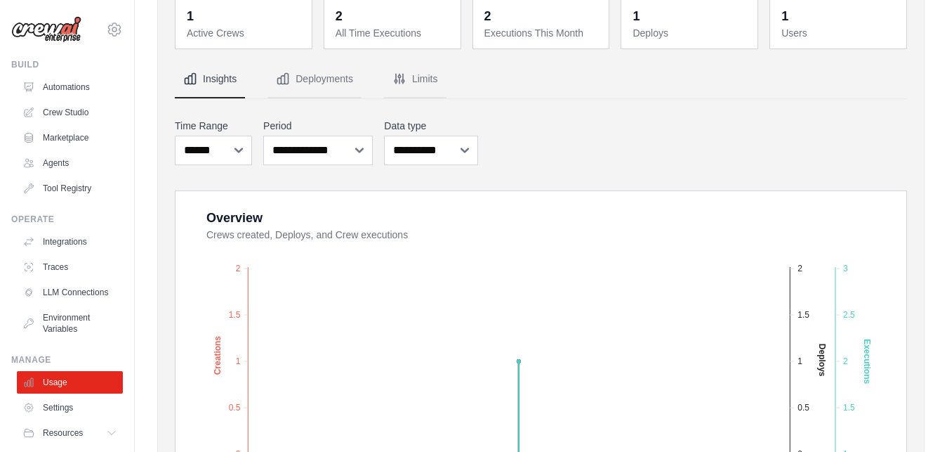
scroll to position [29, 0]
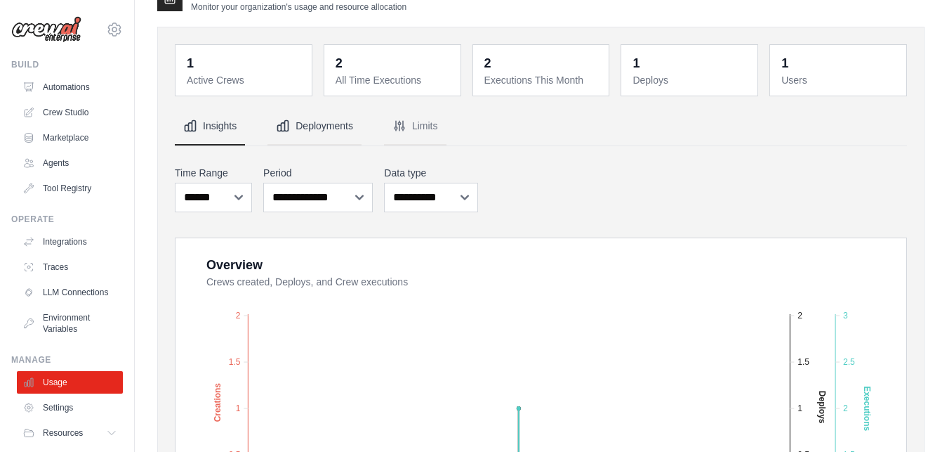
click at [319, 136] on button "Deployments" at bounding box center [315, 126] width 94 height 38
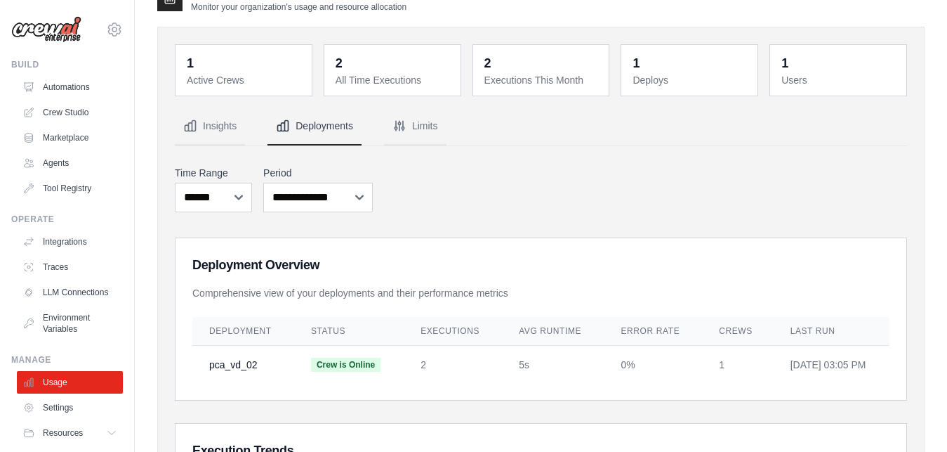
click at [518, 197] on div "**********" at bounding box center [541, 189] width 732 height 52
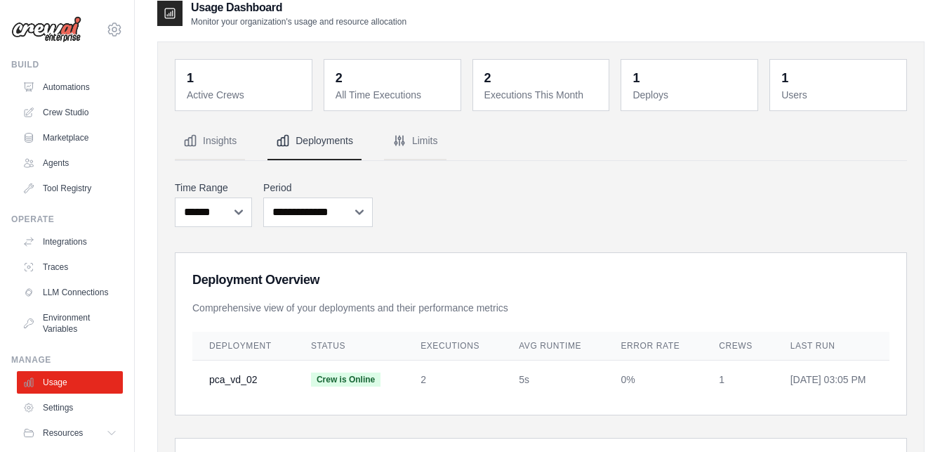
scroll to position [0, 0]
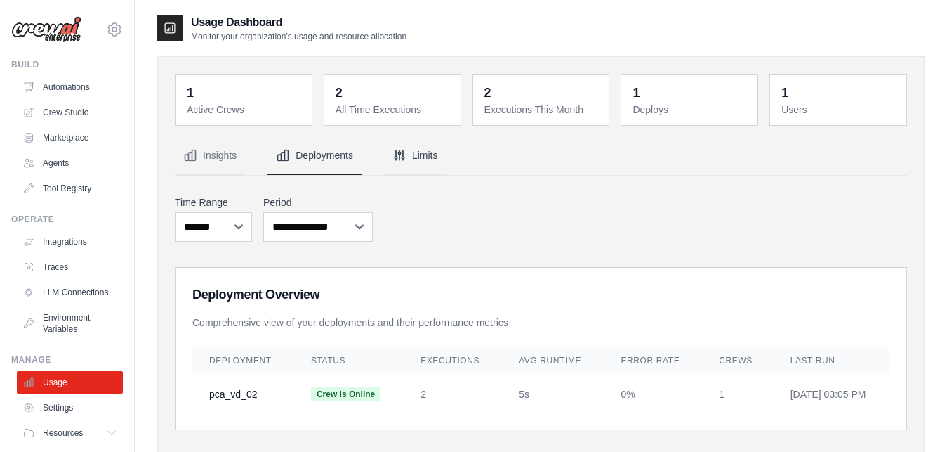
click at [419, 158] on button "Limits" at bounding box center [415, 156] width 62 height 38
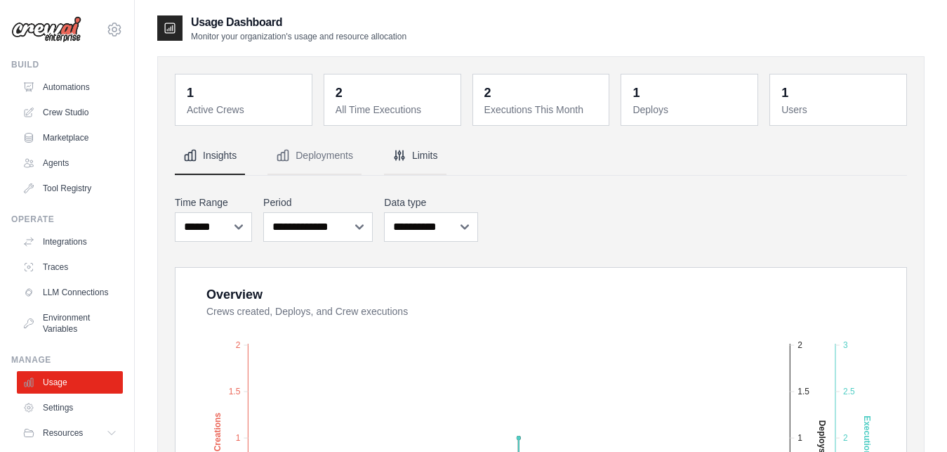
click at [415, 152] on button "Limits" at bounding box center [415, 156] width 62 height 38
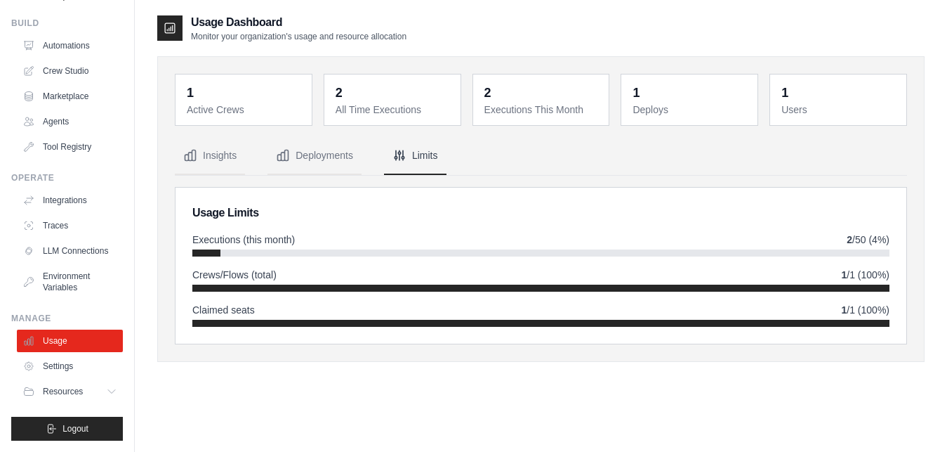
scroll to position [45, 0]
click at [64, 377] on link "Settings" at bounding box center [71, 366] width 106 height 22
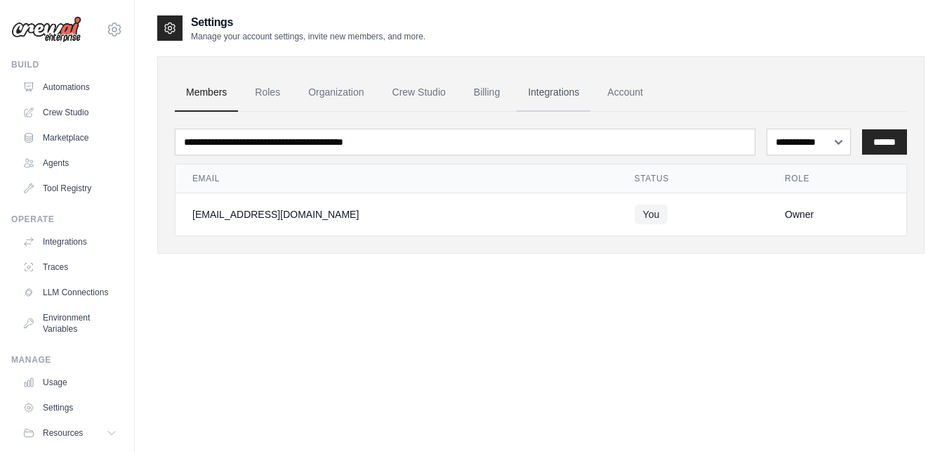
click at [544, 94] on link "Integrations" at bounding box center [554, 93] width 74 height 38
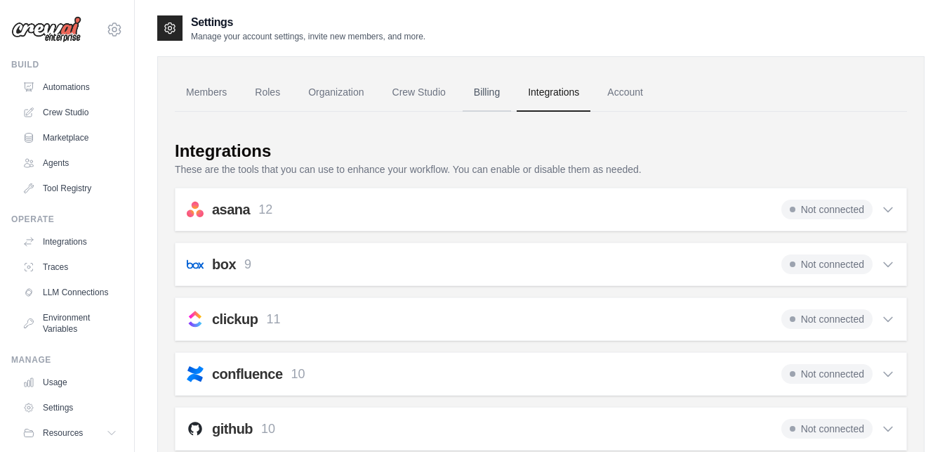
click at [490, 95] on link "Billing" at bounding box center [487, 93] width 48 height 38
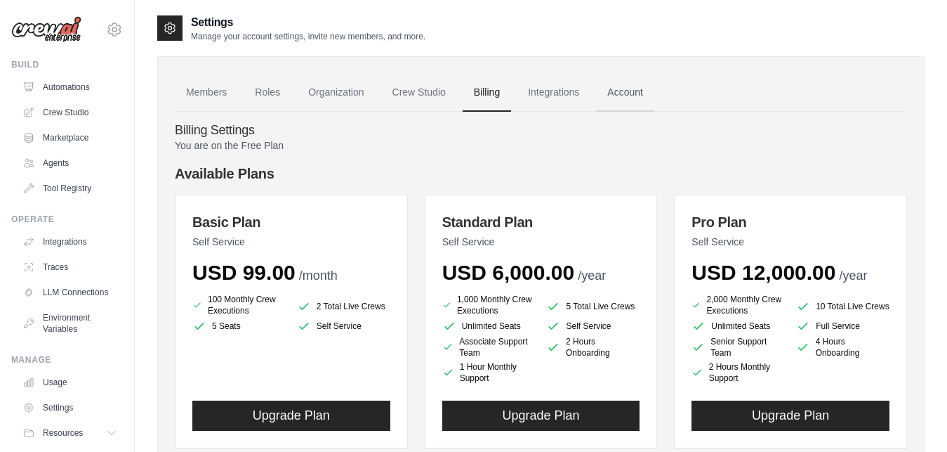
click at [616, 91] on link "Account" at bounding box center [625, 93] width 58 height 38
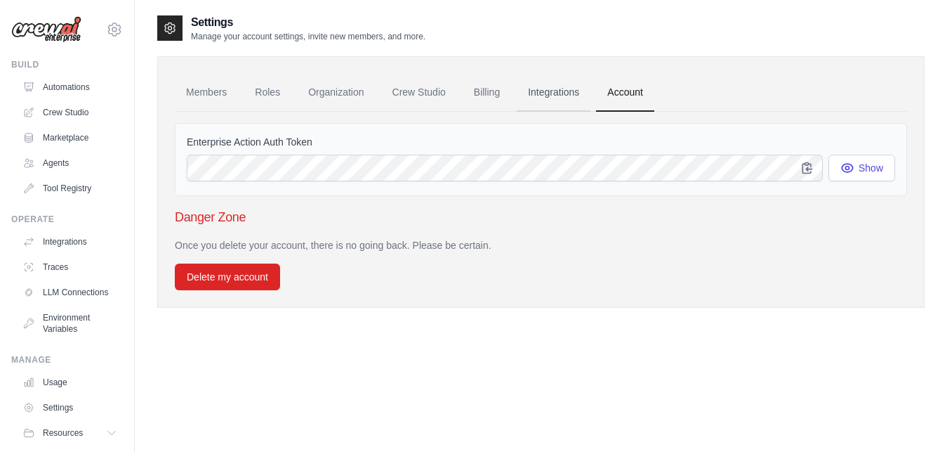
click at [536, 94] on link "Integrations" at bounding box center [554, 93] width 74 height 38
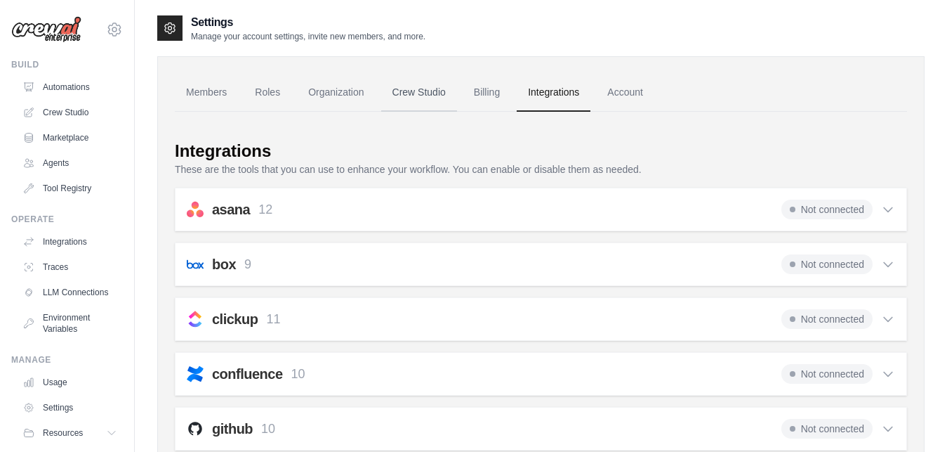
click at [438, 93] on link "Crew Studio" at bounding box center [419, 93] width 76 height 38
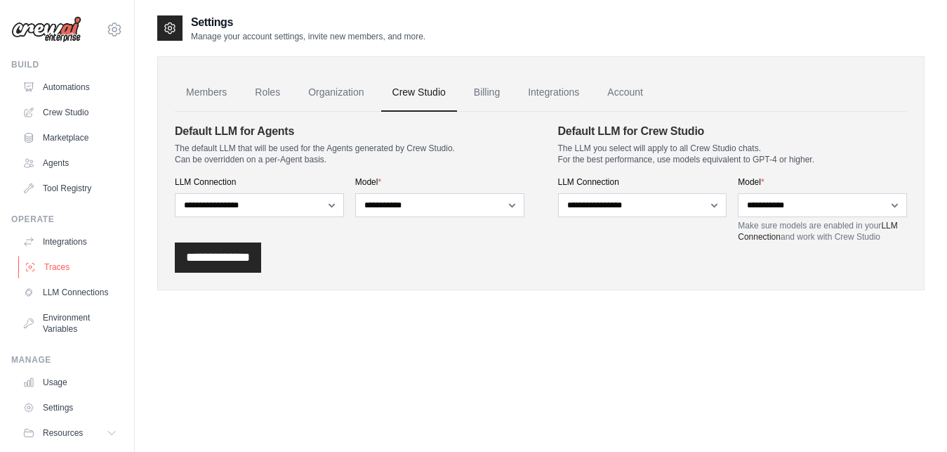
click at [68, 268] on link "Traces" at bounding box center [71, 267] width 106 height 22
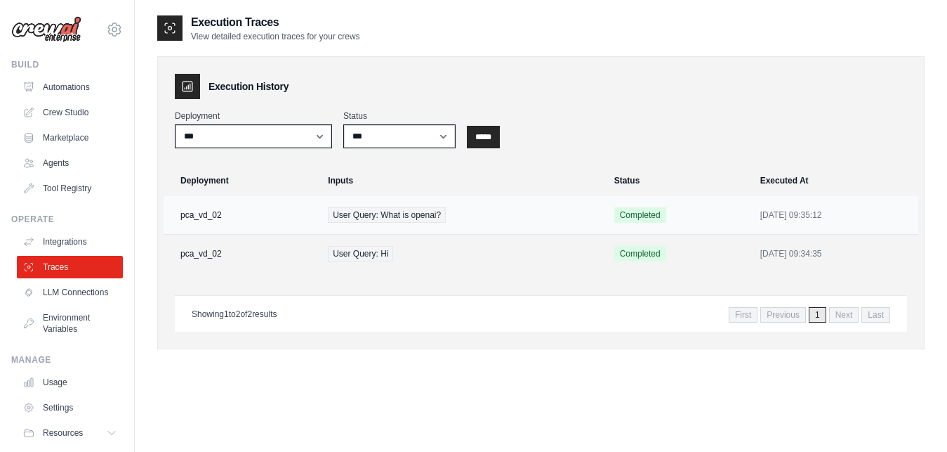
click at [223, 211] on td "pca_vd_02" at bounding box center [242, 215] width 156 height 39
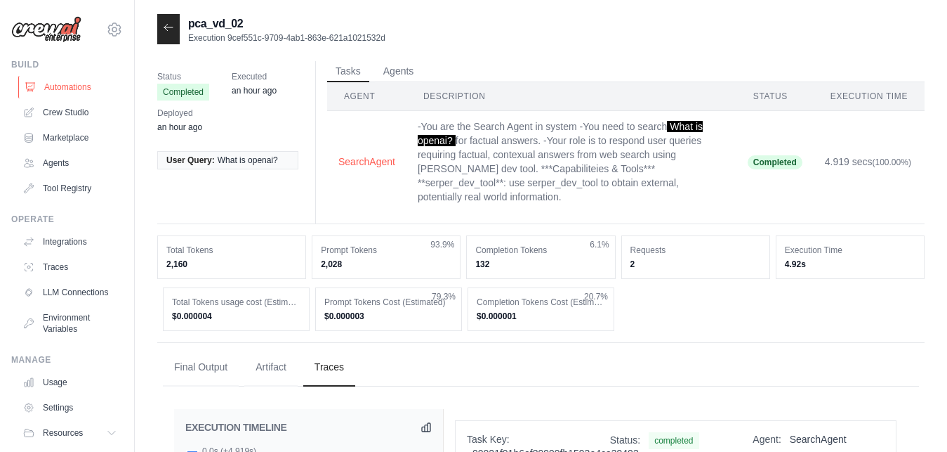
click at [69, 84] on link "Automations" at bounding box center [71, 87] width 106 height 22
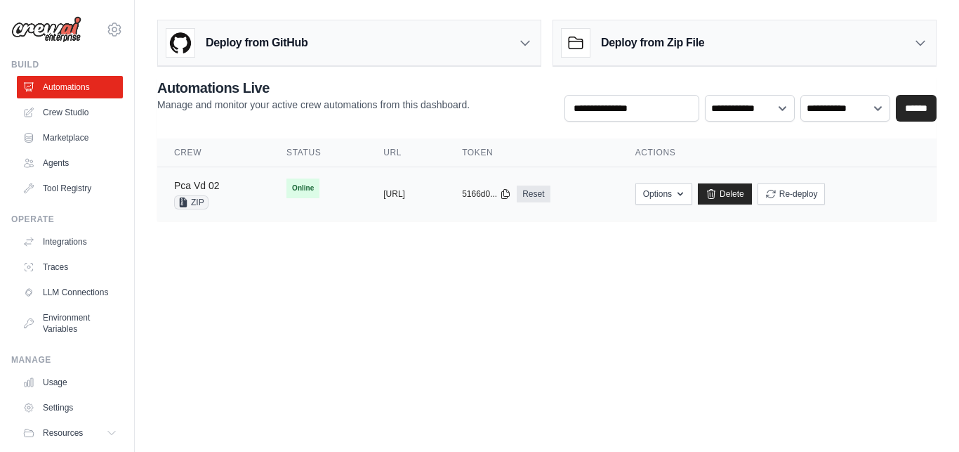
click at [209, 188] on link "Pca Vd 02" at bounding box center [197, 185] width 46 height 11
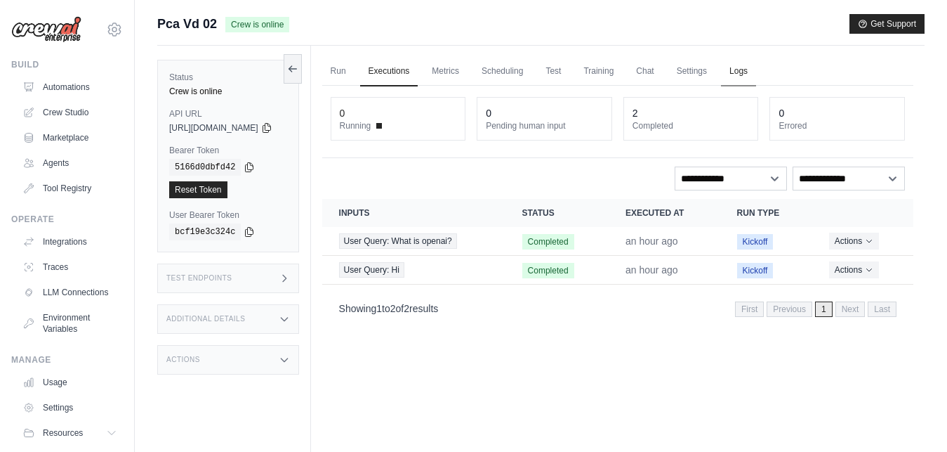
click at [755, 69] on link "Logs" at bounding box center [738, 71] width 35 height 29
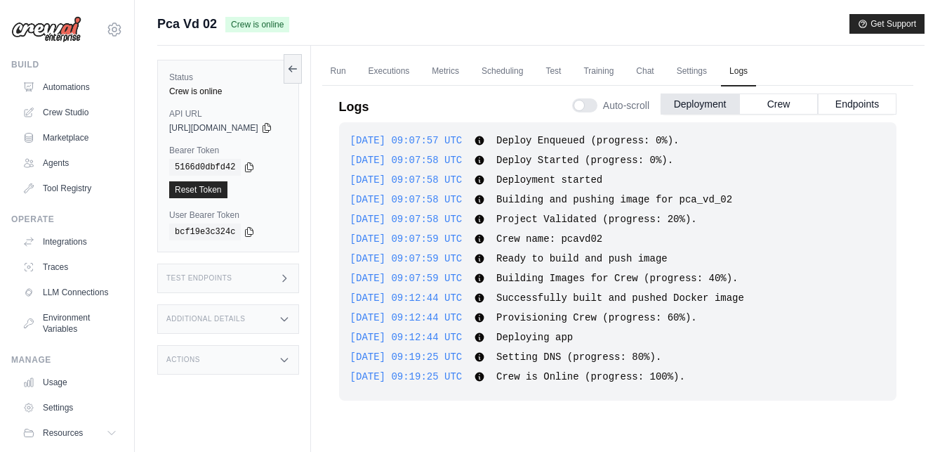
click at [789, 92] on div "Auto-scroll Deployment Crew Endpoints" at bounding box center [734, 102] width 324 height 39
click at [782, 103] on button "Crew" at bounding box center [778, 103] width 79 height 21
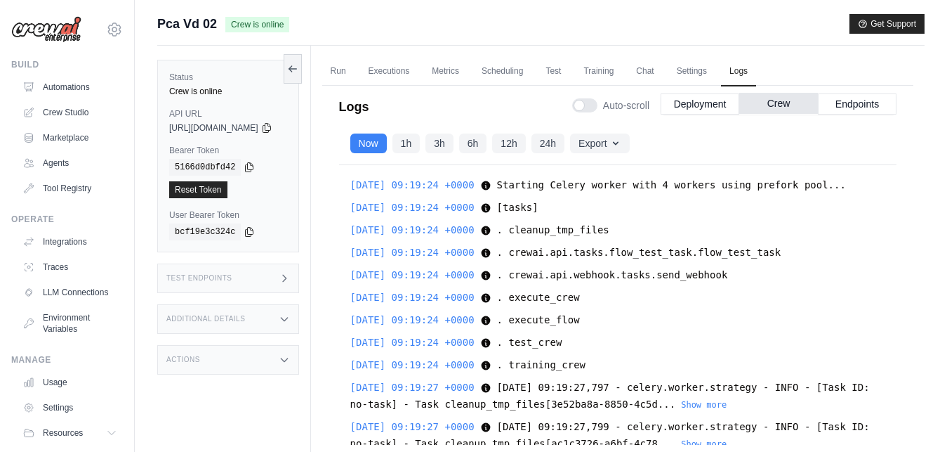
scroll to position [11929, 0]
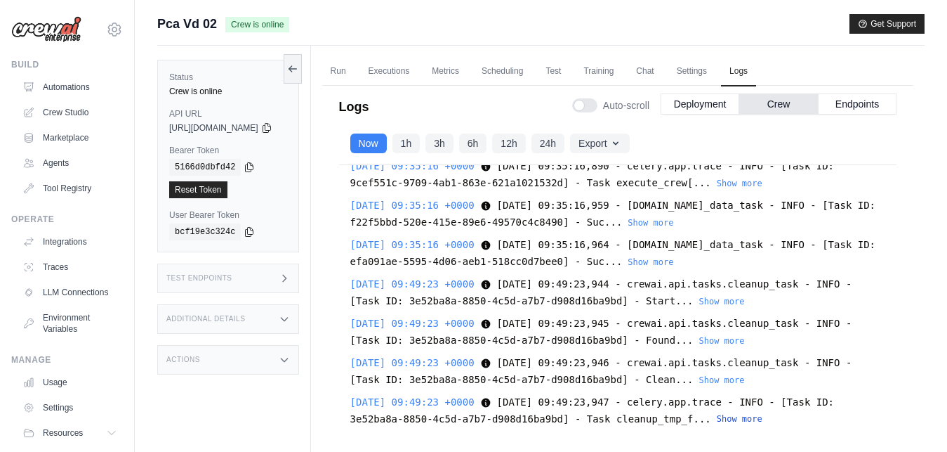
click at [720, 417] on button "Show more" at bounding box center [740, 418] width 46 height 11
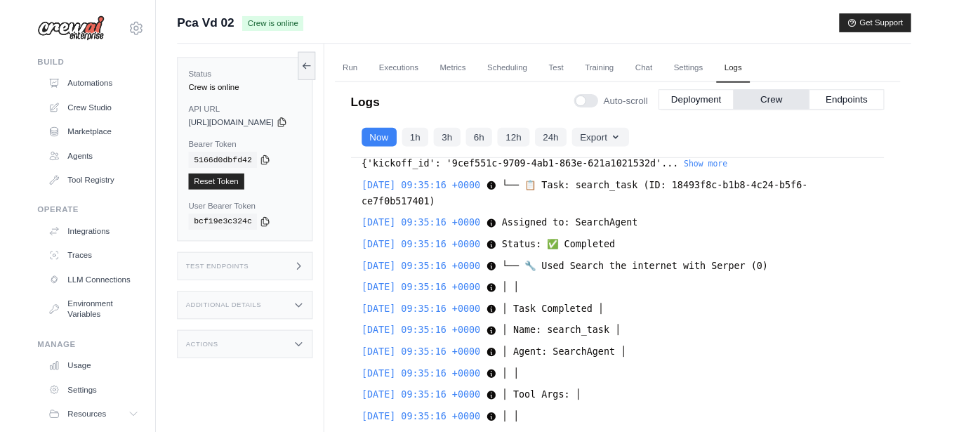
scroll to position [10563, 0]
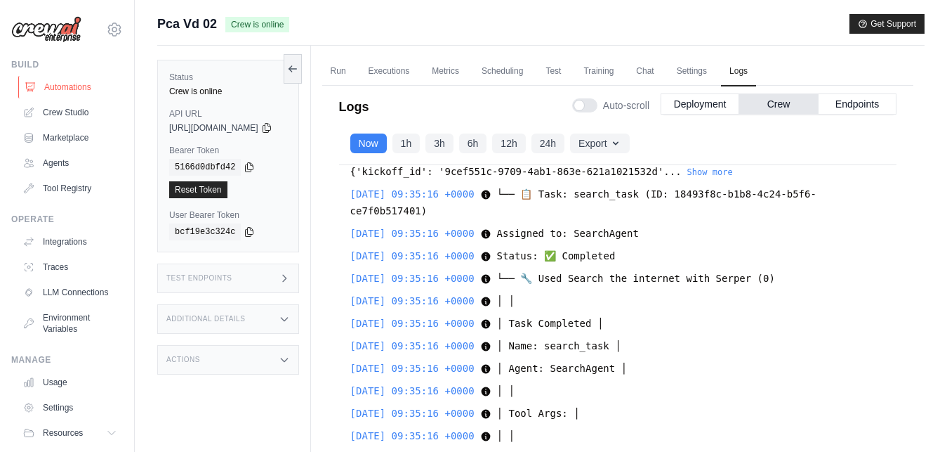
click at [73, 93] on link "Automations" at bounding box center [71, 87] width 106 height 22
